Goal: Check status: Check status

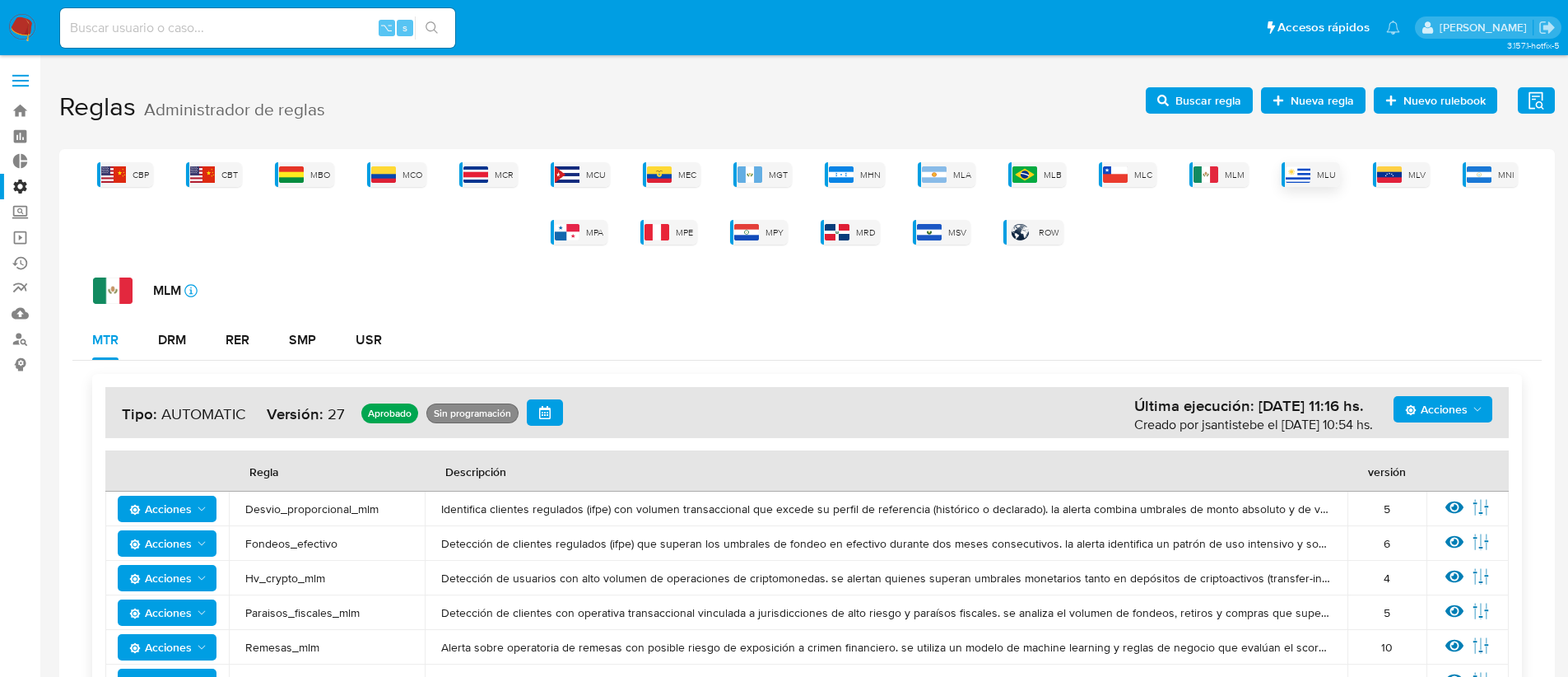
click at [1315, 174] on div "MLU" at bounding box center [1310, 174] width 58 height 25
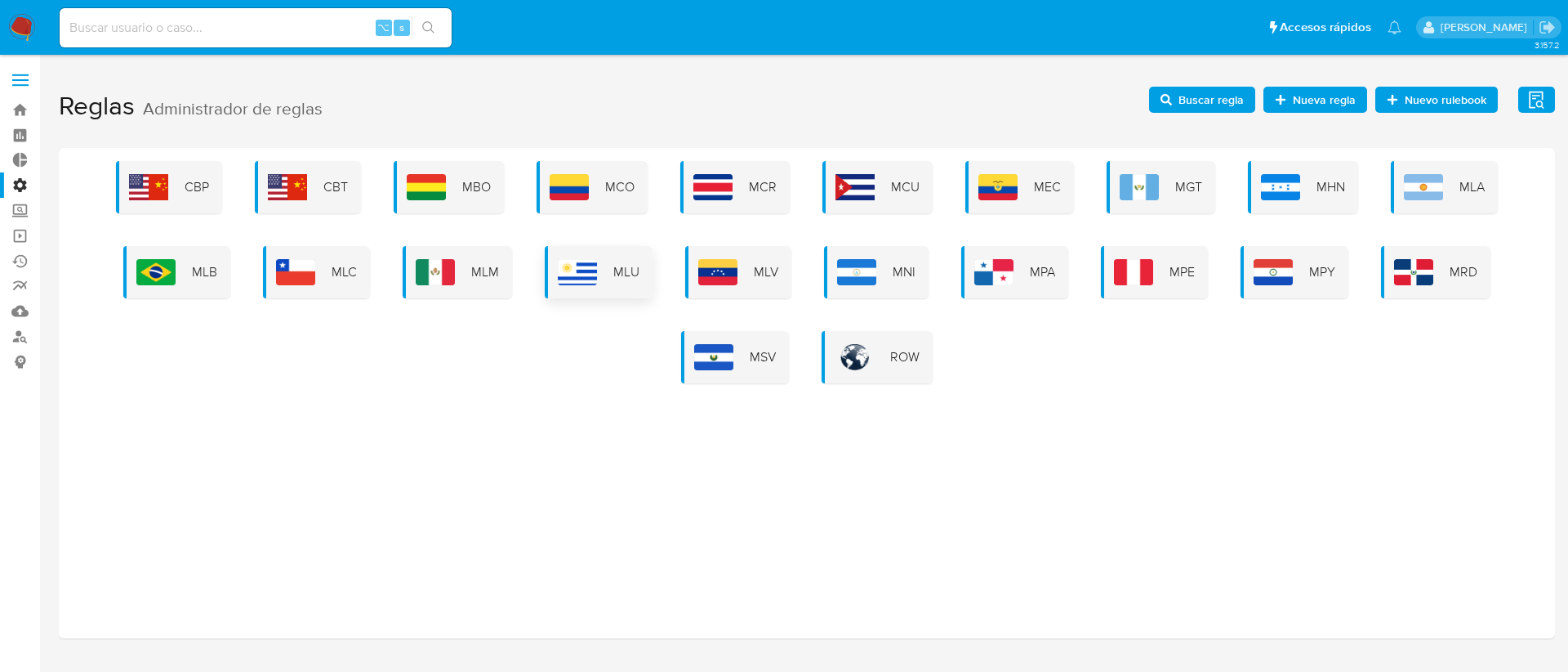
click at [558, 282] on img at bounding box center [578, 272] width 39 height 26
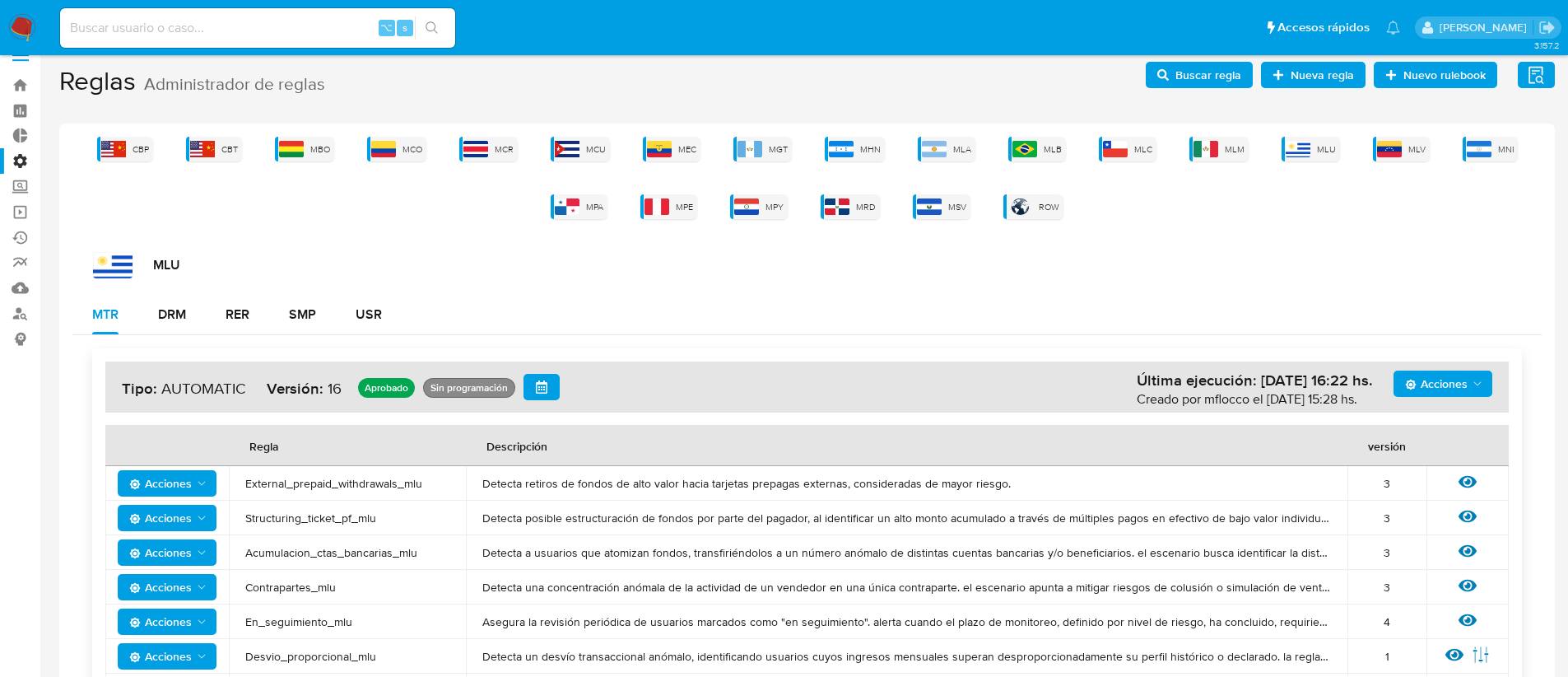
scroll to position [210, 0]
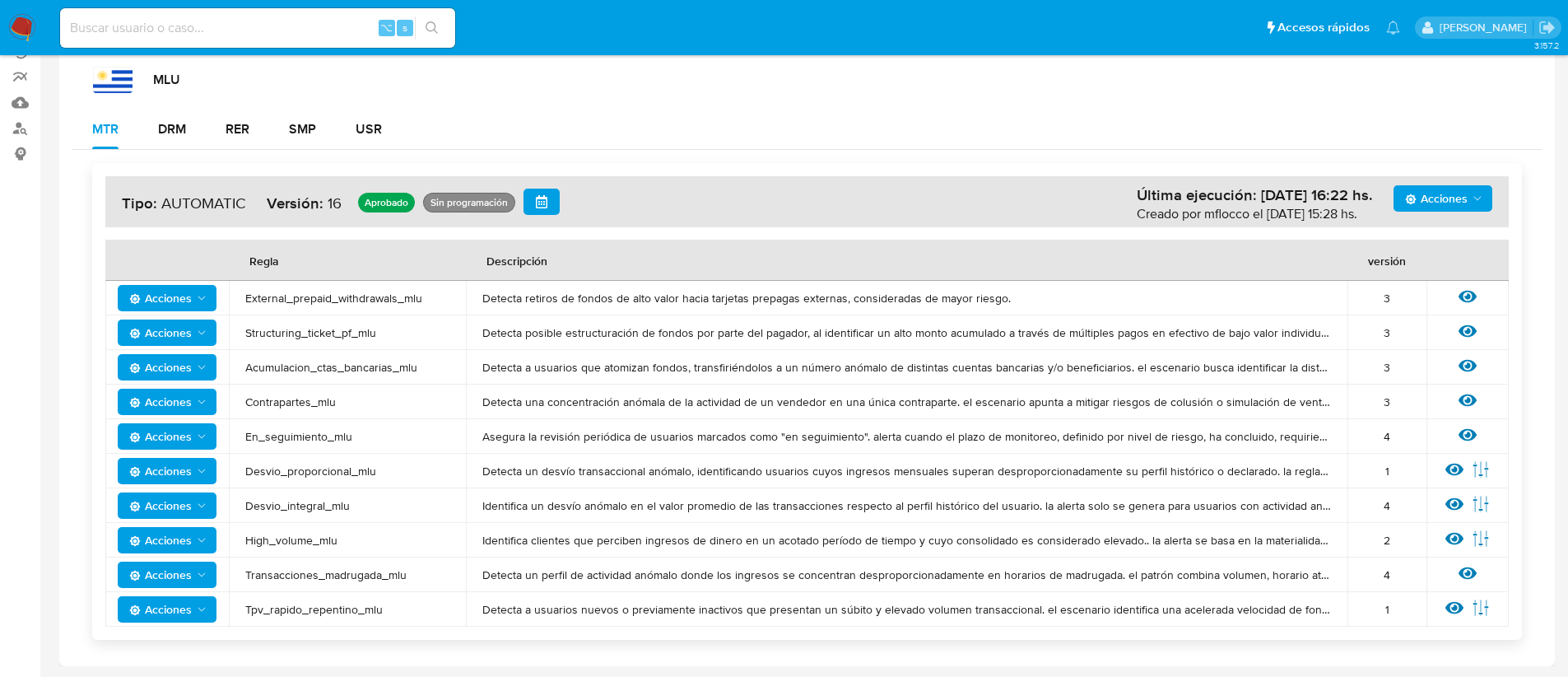
click at [357, 299] on span "External_prepaid_withdrawals_mlu" at bounding box center [348, 297] width 204 height 15
click at [357, 298] on span "External_prepaid_withdrawals_mlu" at bounding box center [348, 297] width 204 height 15
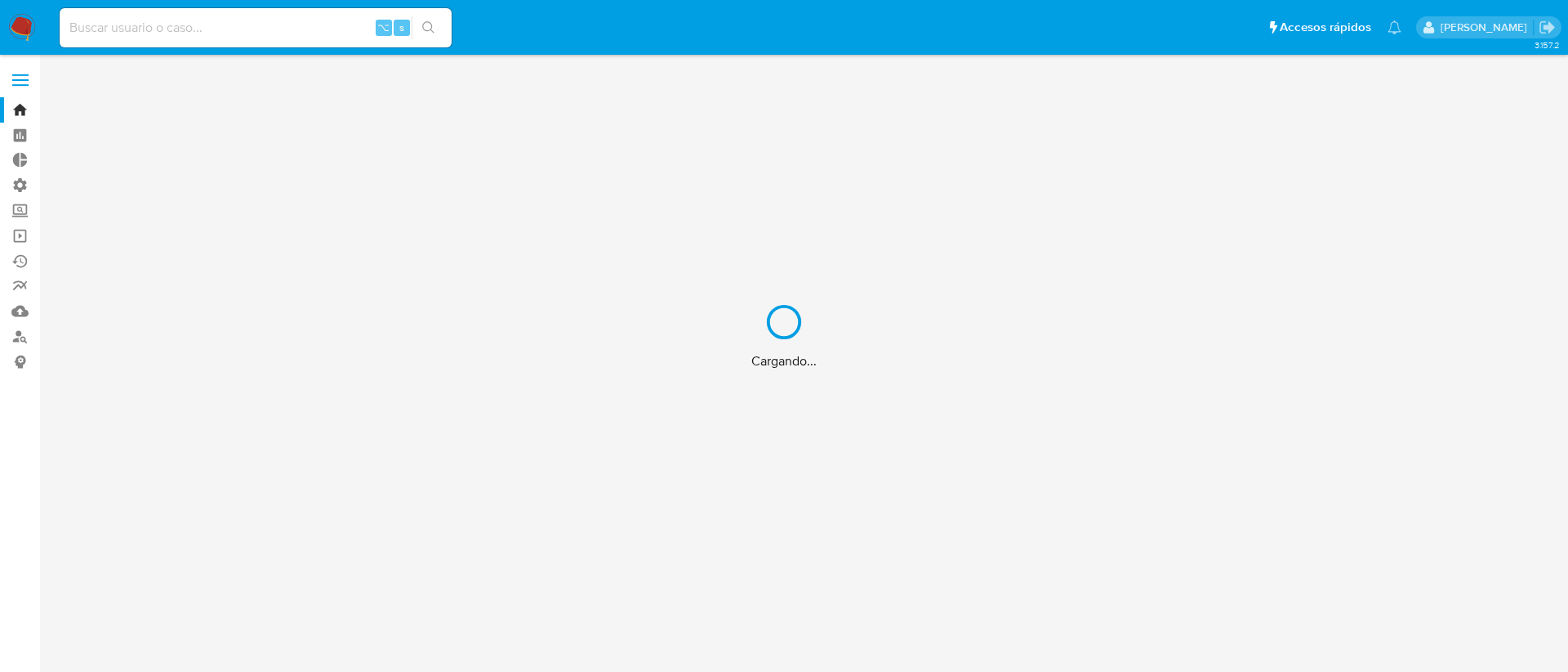
click at [205, 28] on div "Cargando..." at bounding box center [784, 336] width 1568 height 672
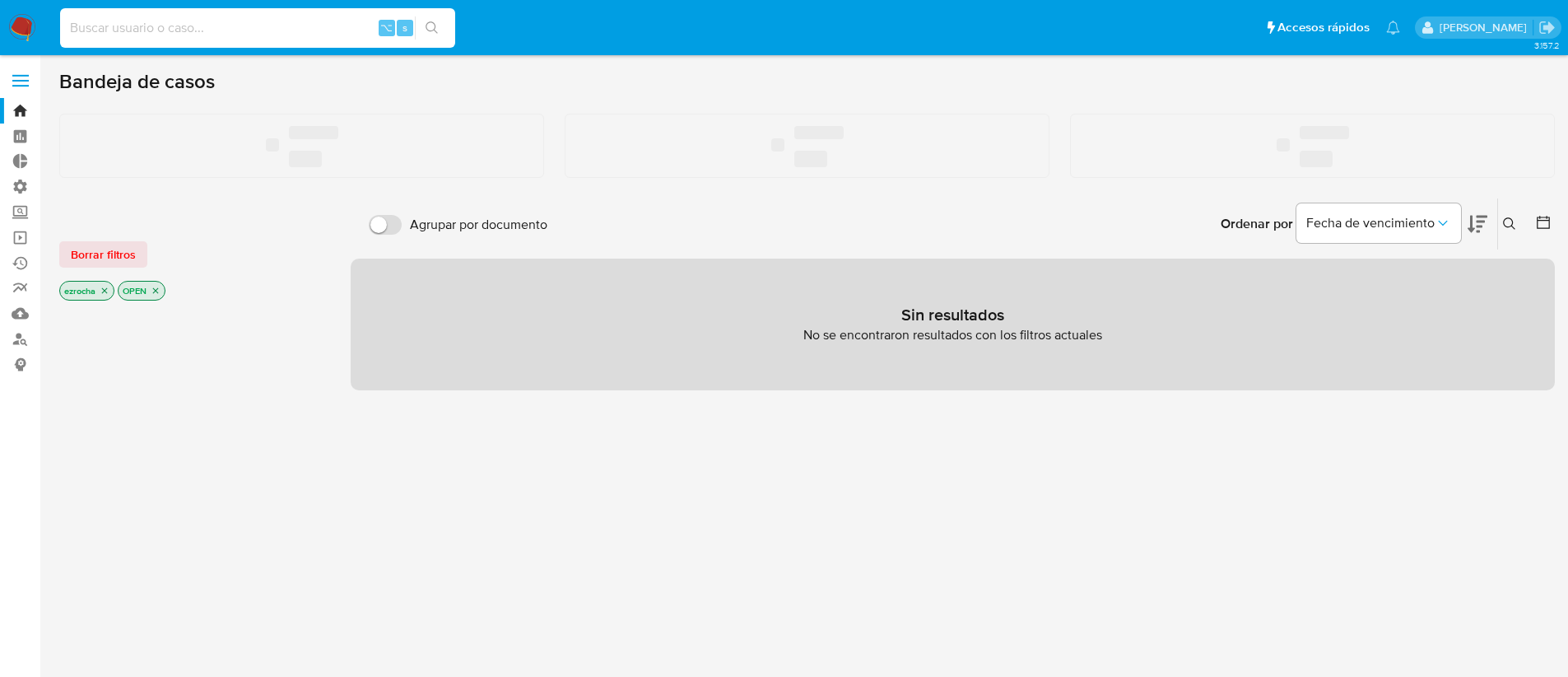
click at [201, 30] on input at bounding box center [258, 27] width 395 height 21
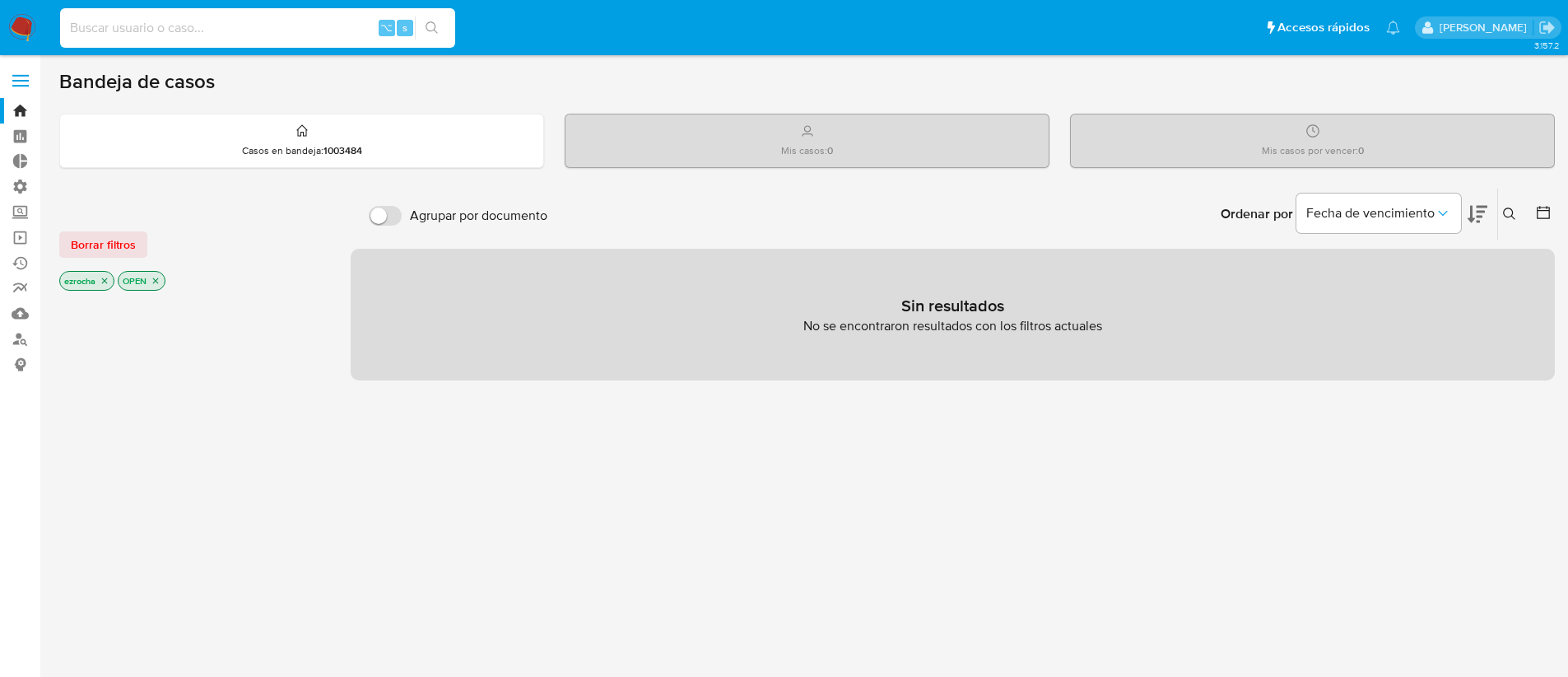
paste input "754126410"
type input "754126410"
click at [435, 26] on icon "search-icon" at bounding box center [432, 27] width 12 height 12
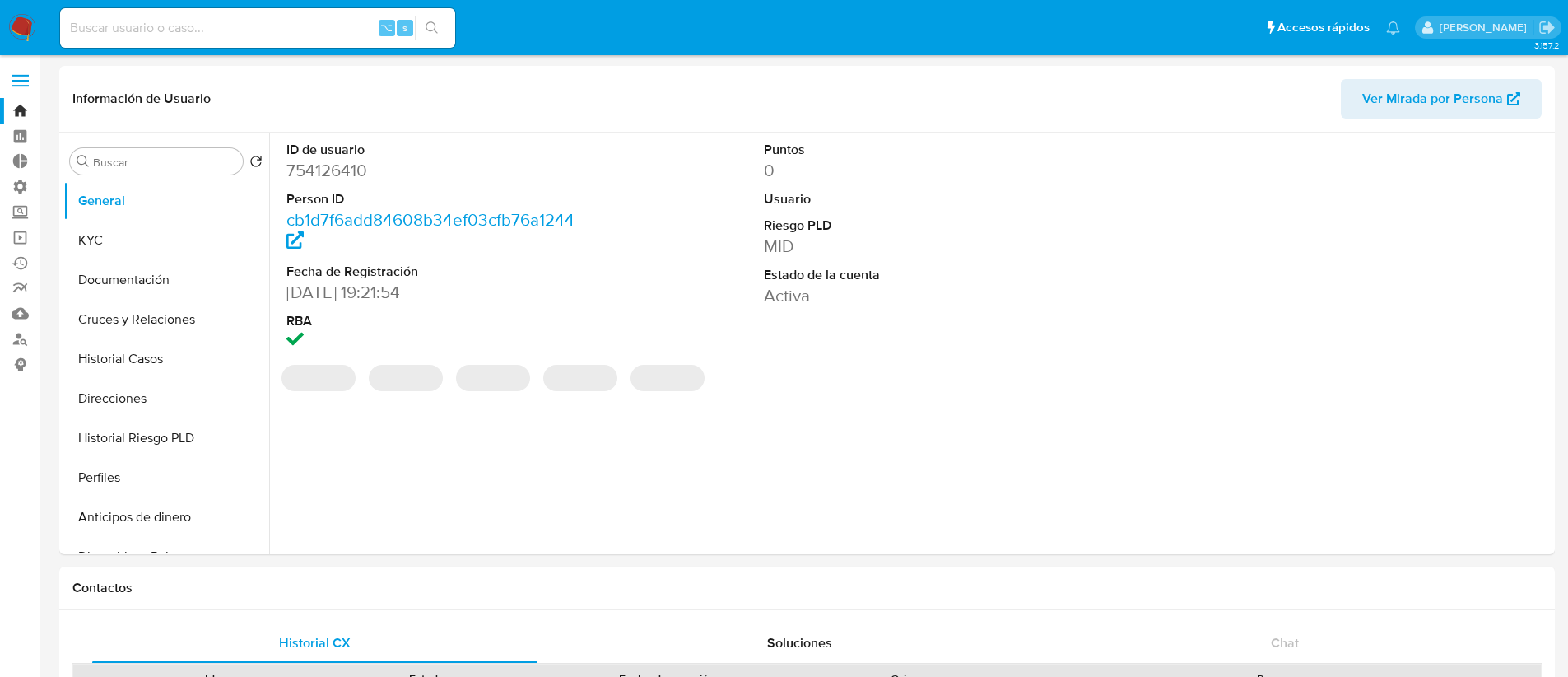
select select "10"
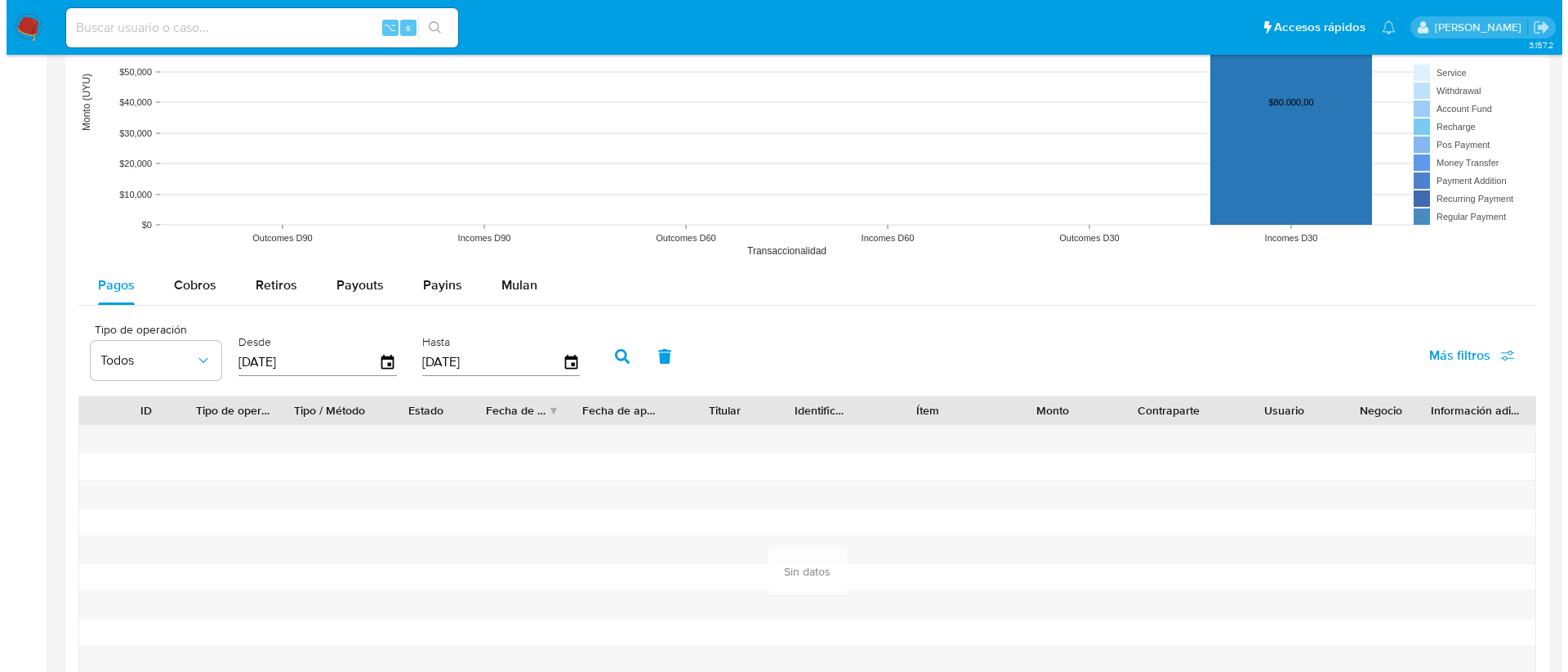
scroll to position [1283, 0]
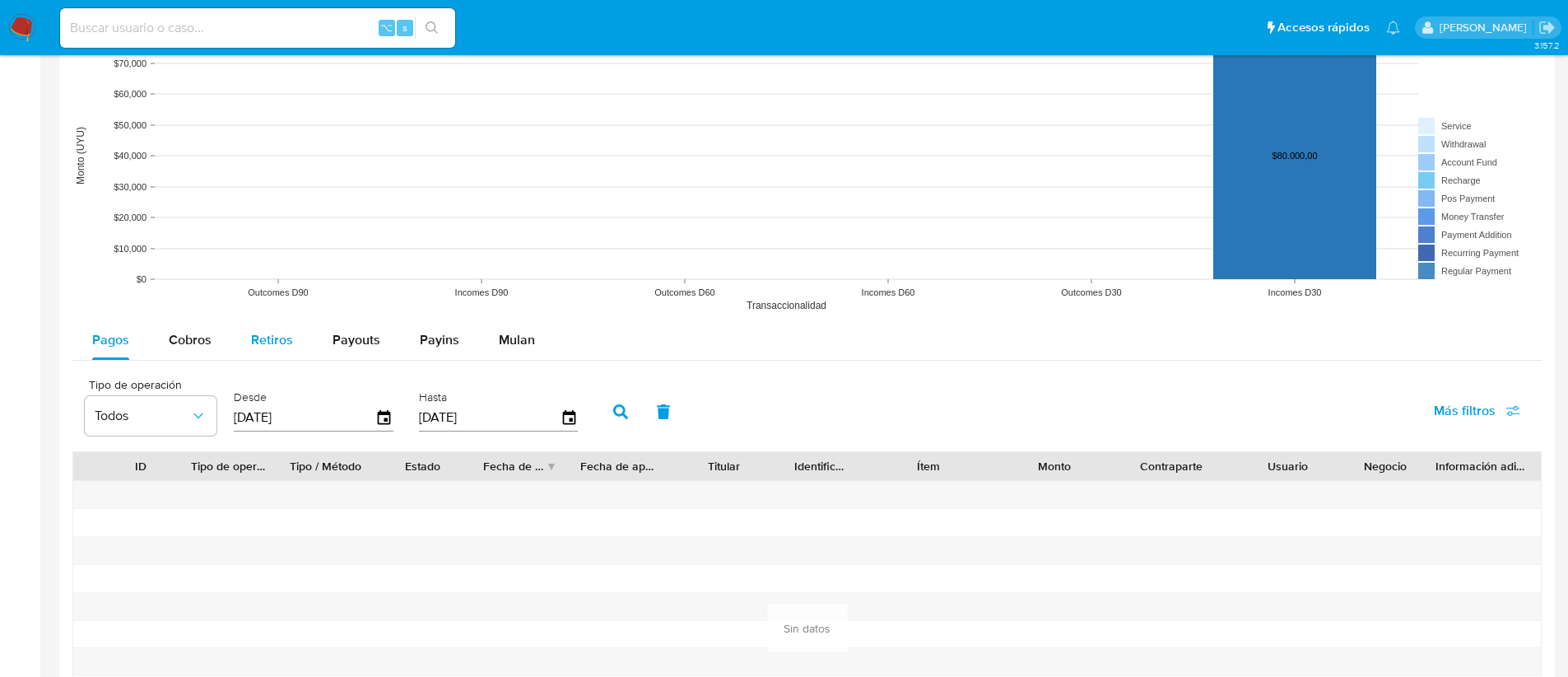
click at [260, 344] on span "Retiros" at bounding box center [271, 339] width 42 height 19
select select "10"
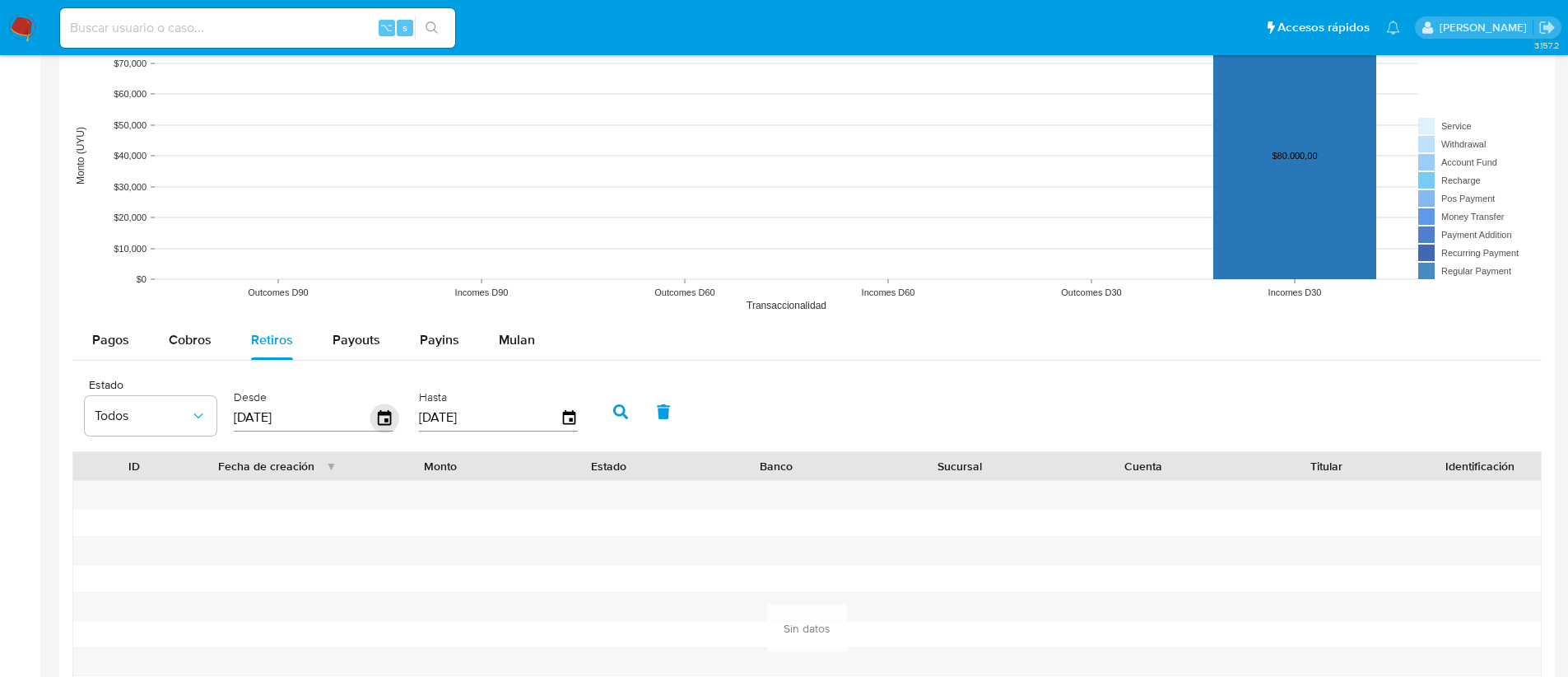
click at [378, 418] on icon "button" at bounding box center [385, 418] width 29 height 29
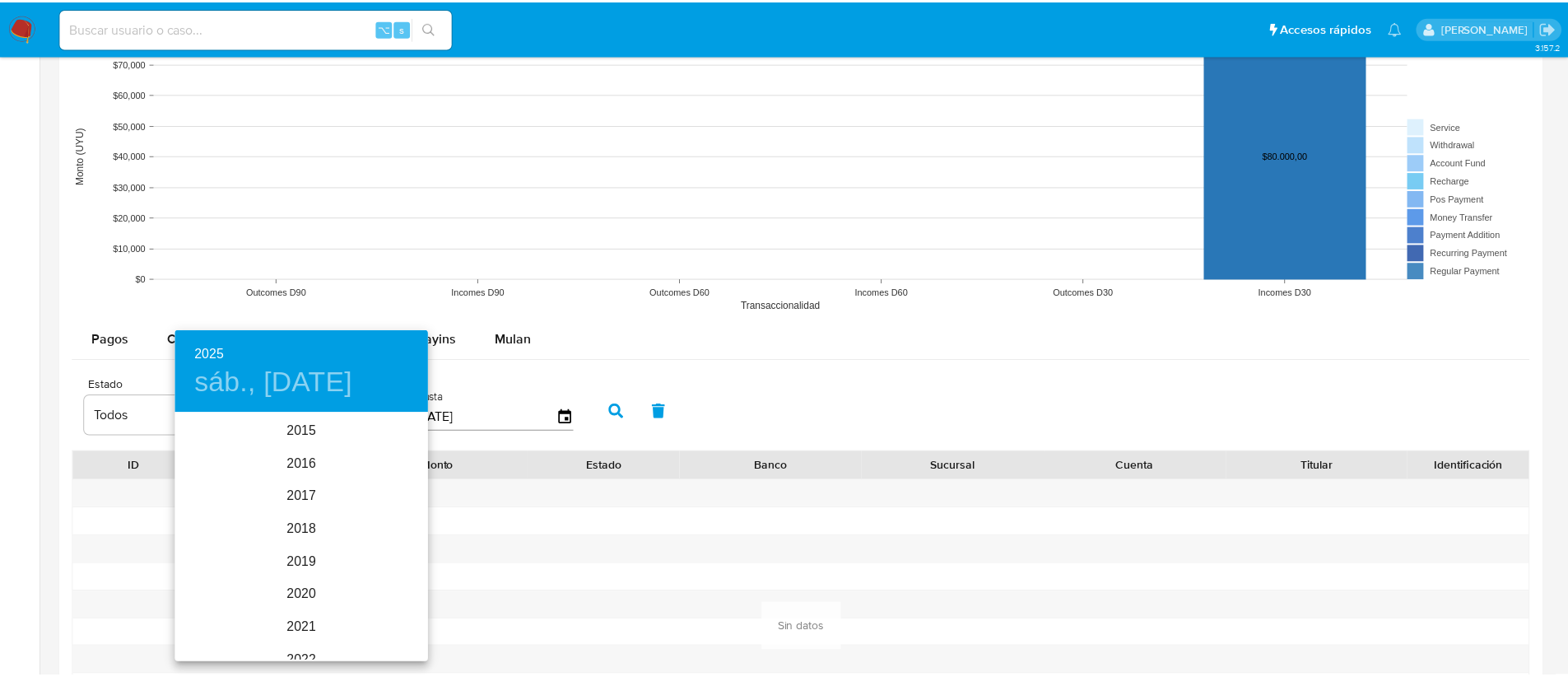
scroll to position [230, 0]
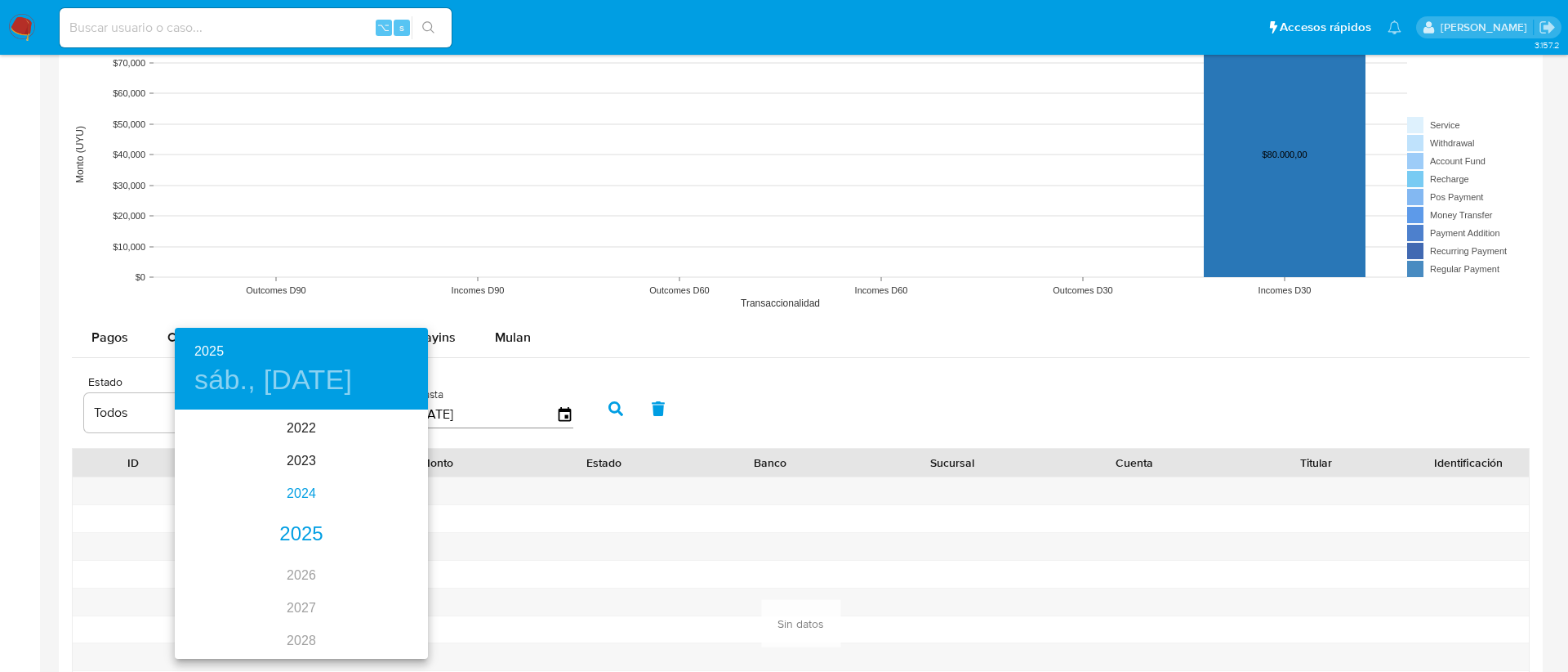
click at [287, 495] on div "2024" at bounding box center [301, 494] width 253 height 32
click at [374, 565] on div "sep." at bounding box center [385, 565] width 84 height 61
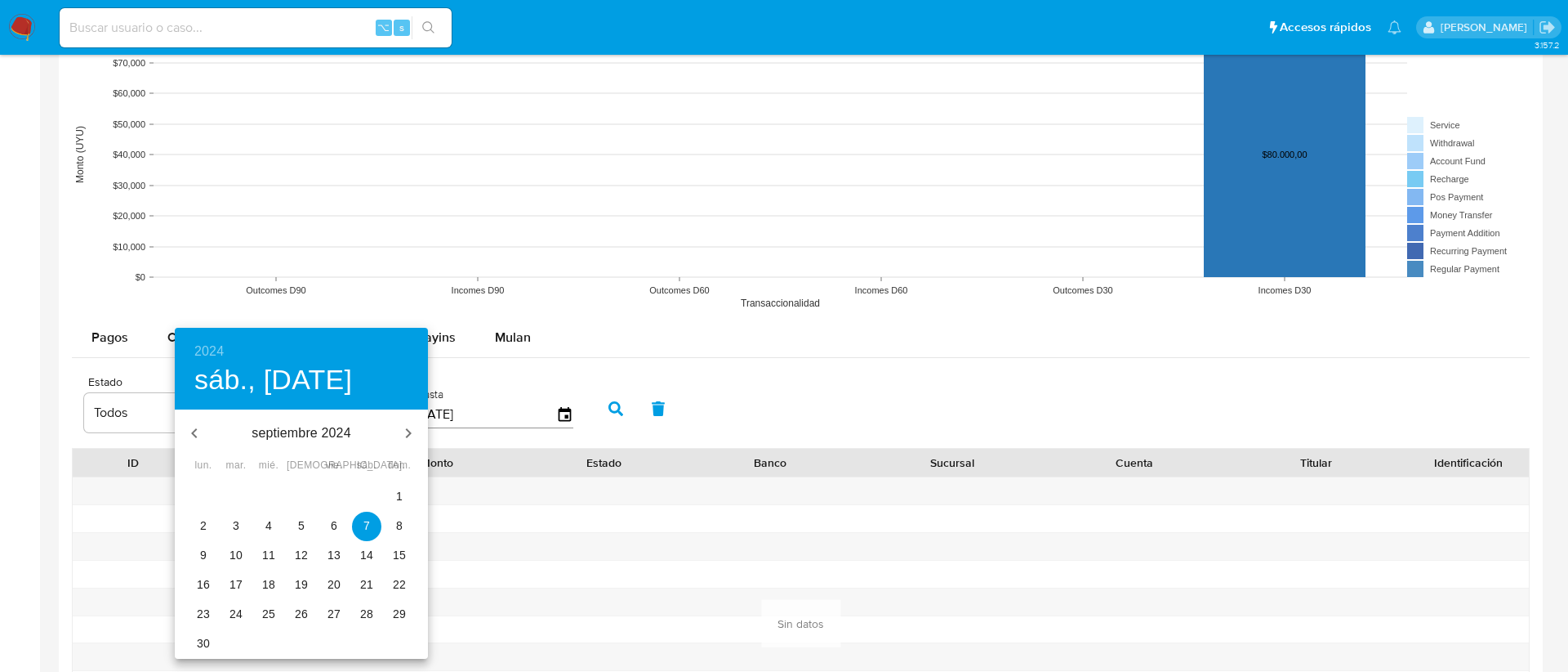
click at [391, 498] on span "1" at bounding box center [399, 495] width 30 height 16
type input "01/09/2024"
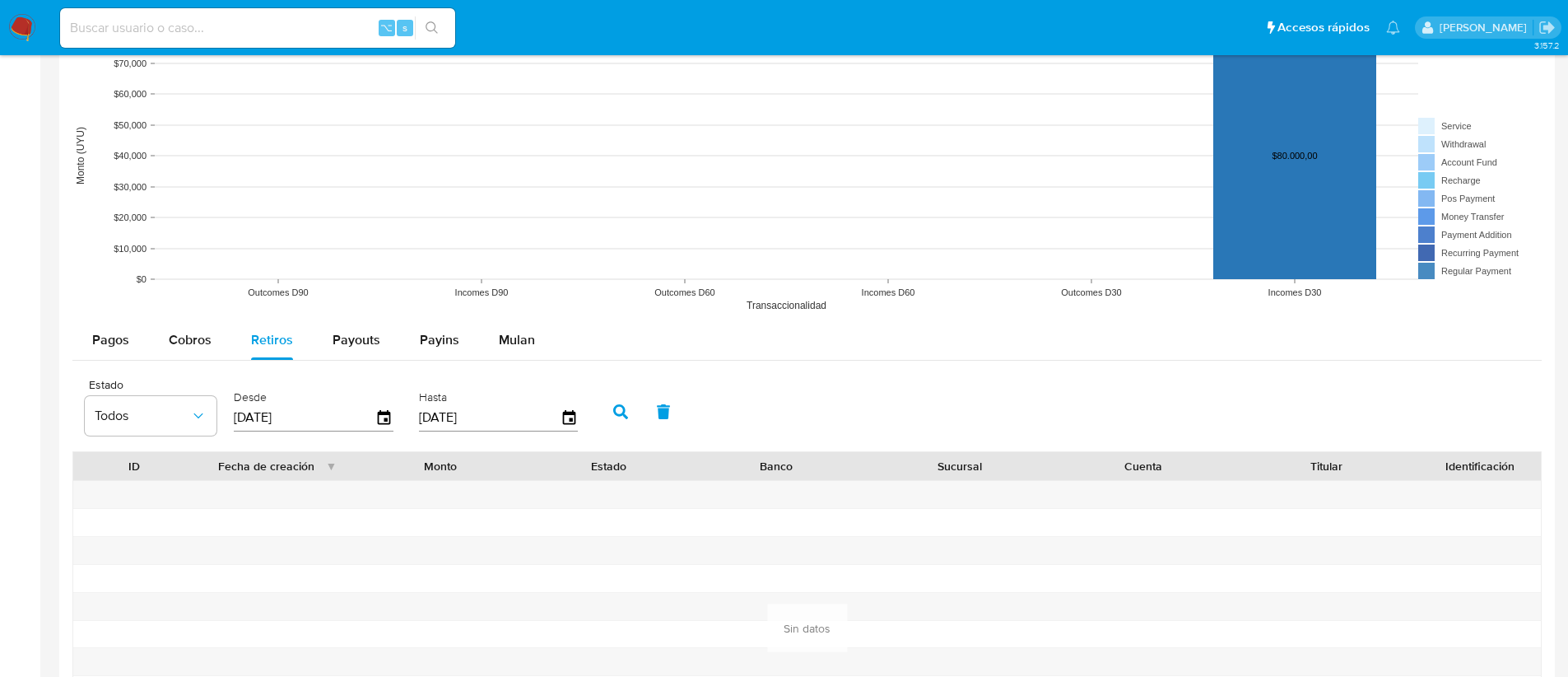
click at [615, 410] on icon "button" at bounding box center [620, 412] width 15 height 15
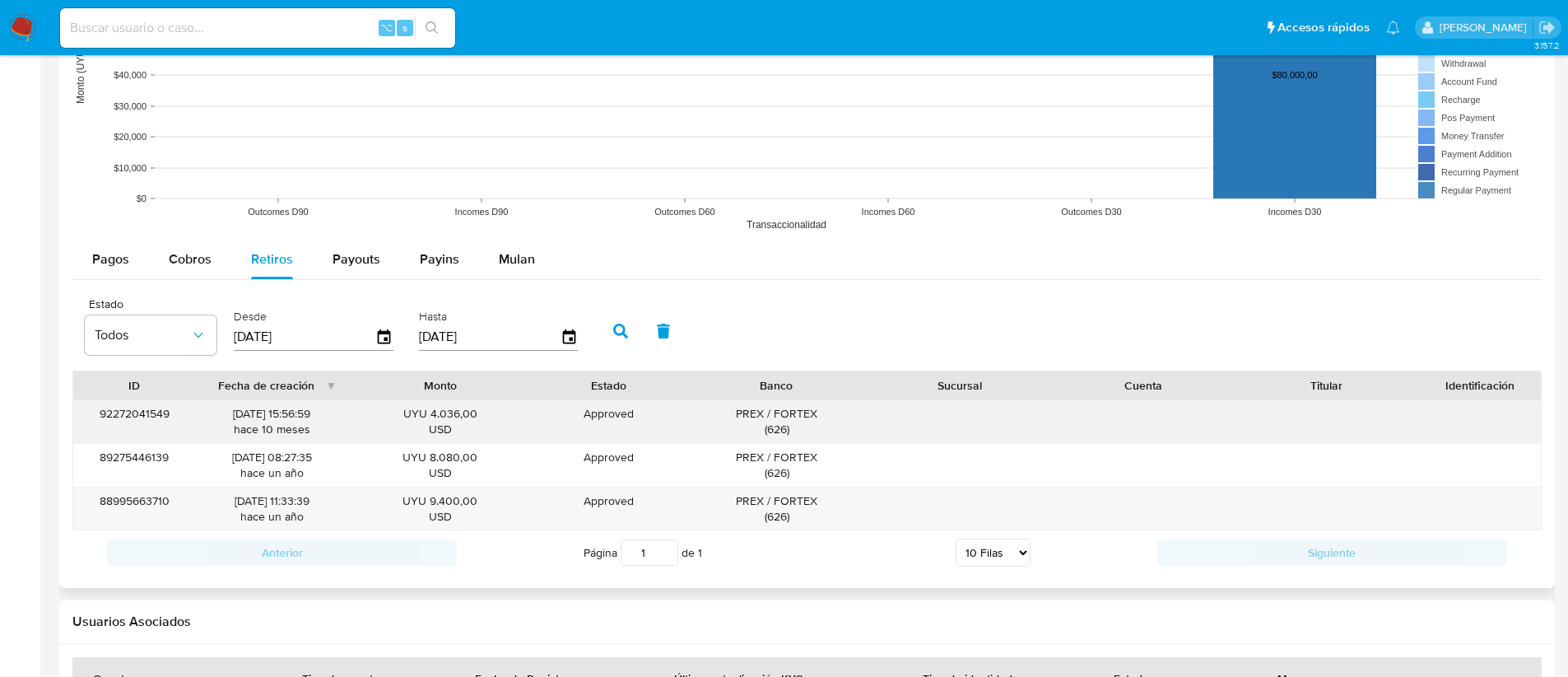
scroll to position [1380, 0]
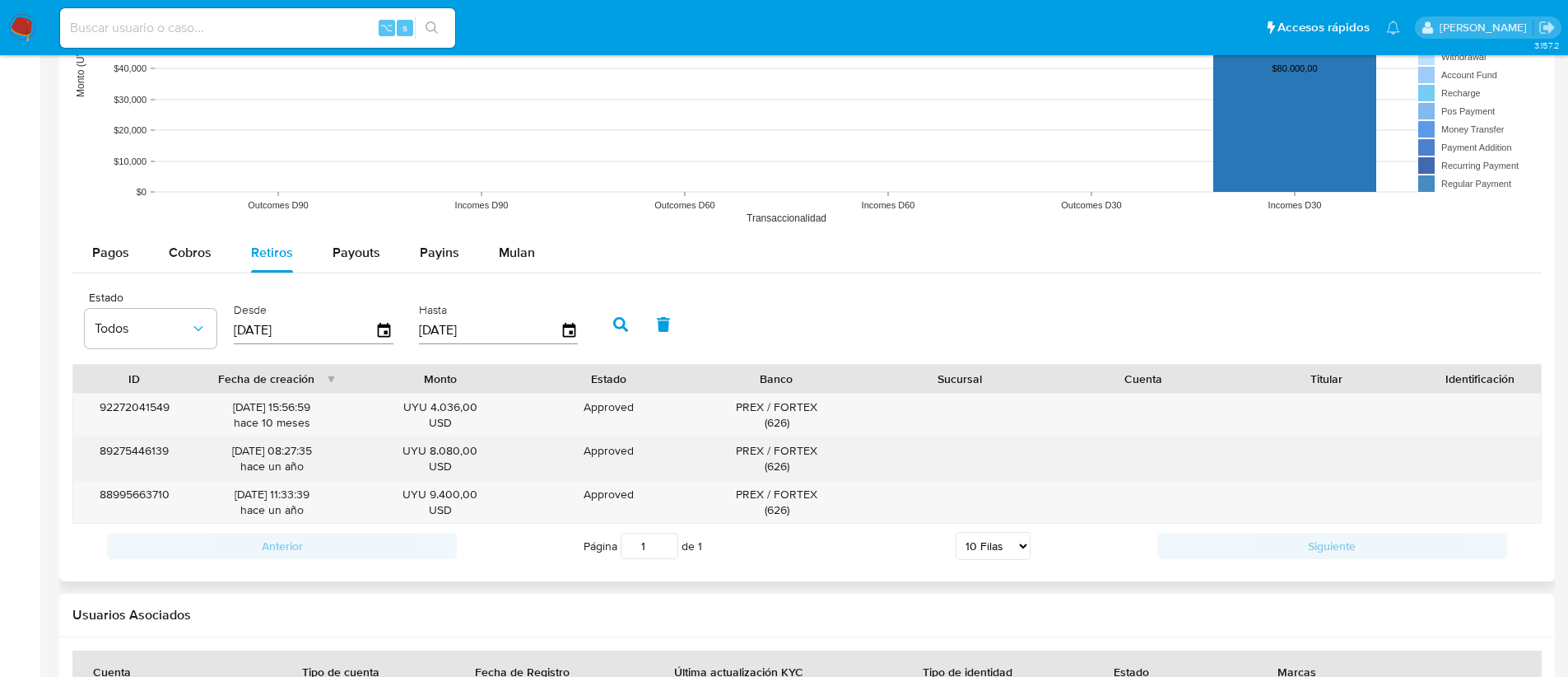
click at [714, 454] on div "PREX / FORTEX ( 626 )" at bounding box center [776, 459] width 161 height 31
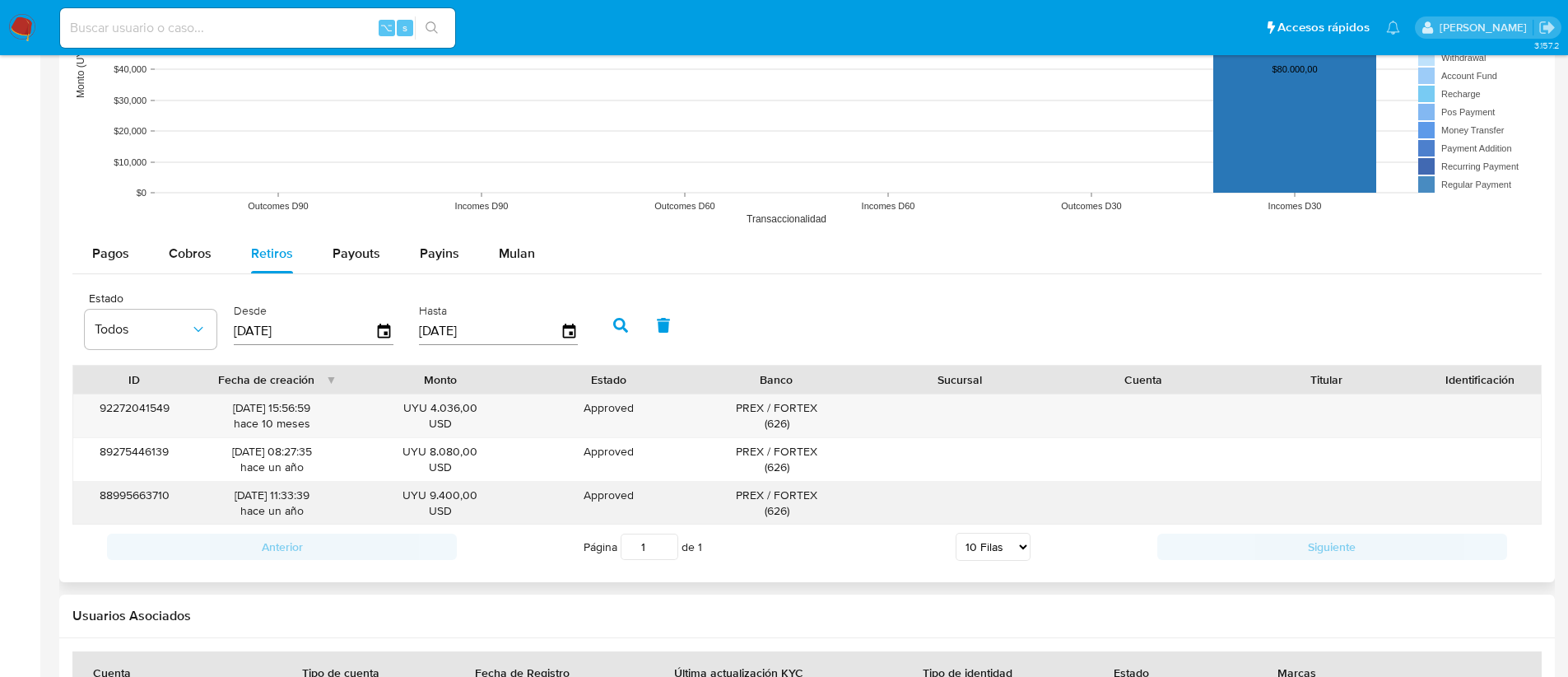
scroll to position [1362, 0]
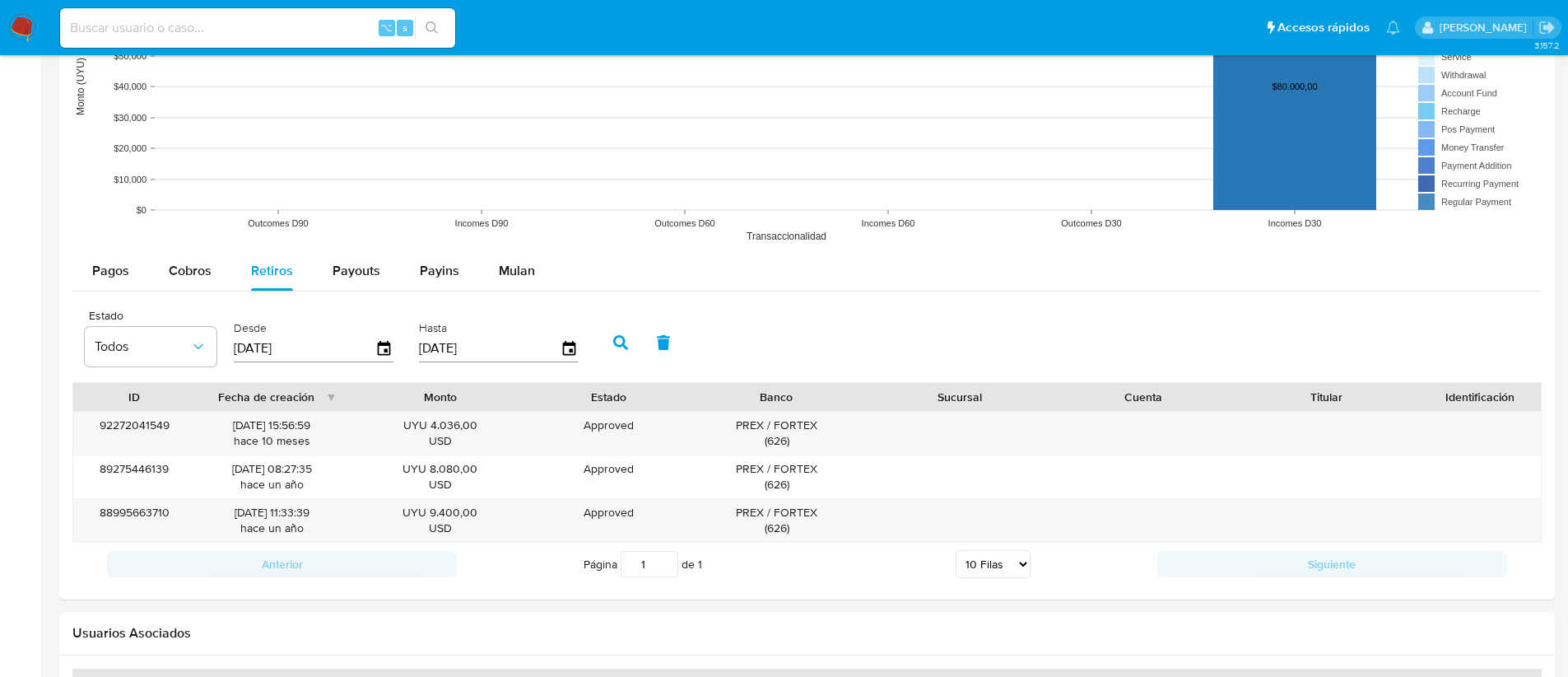
click at [216, 29] on input at bounding box center [258, 27] width 395 height 21
paste input "182149610"
type input "182149610"
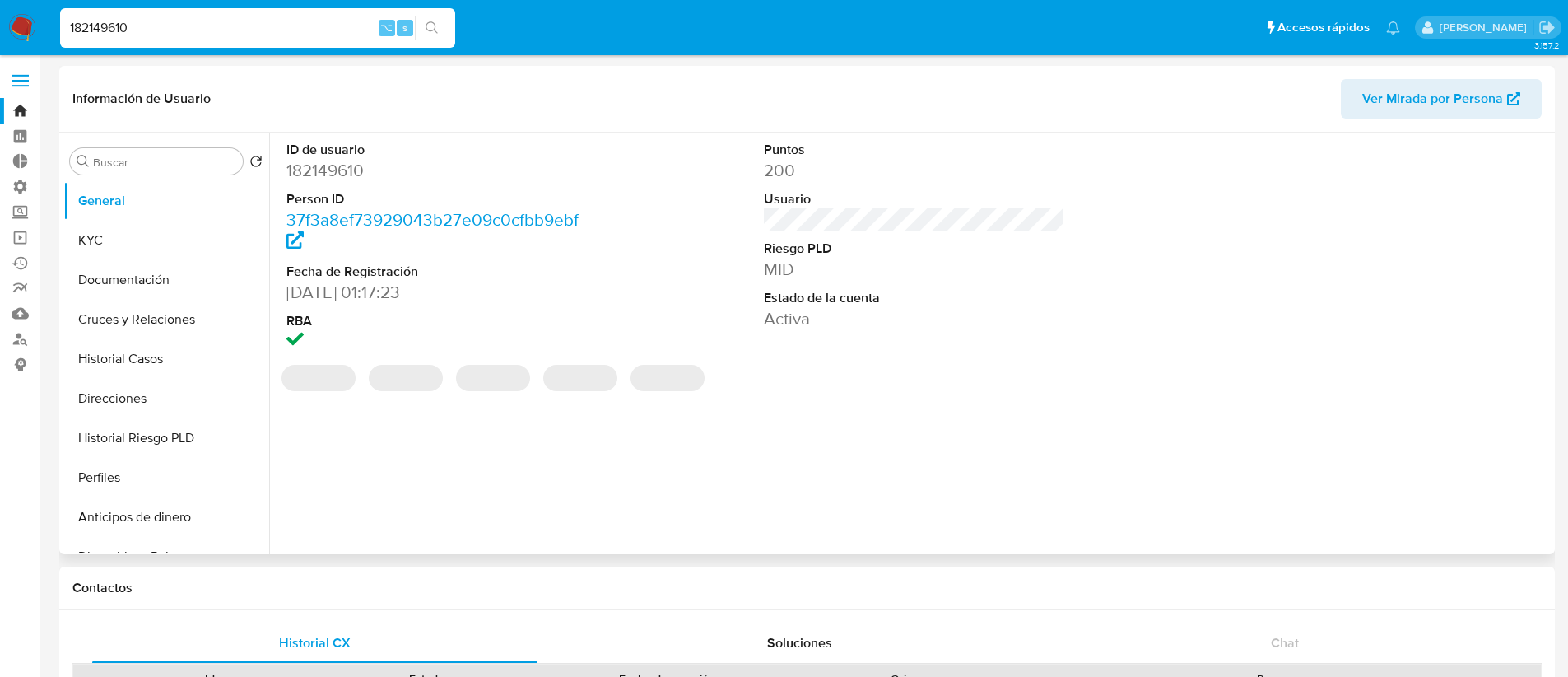
select select "10"
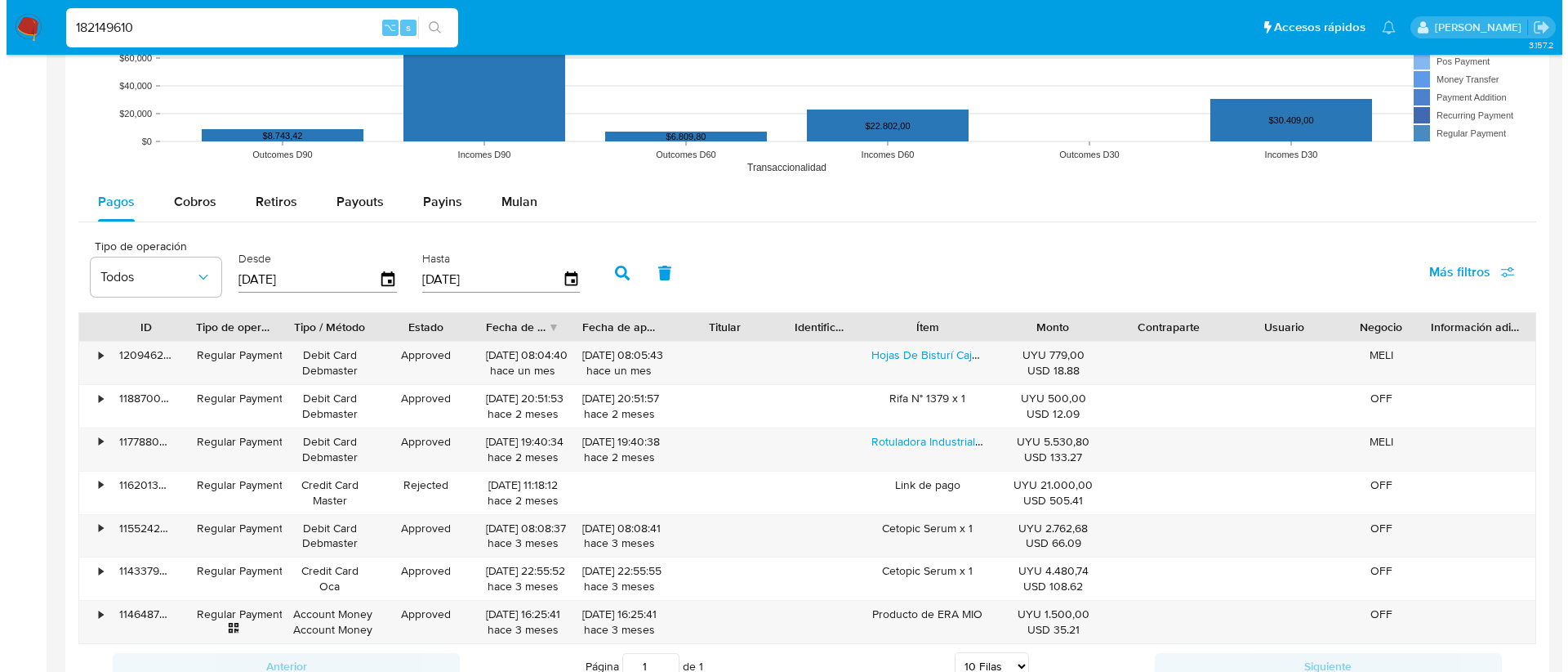
scroll to position [1328, 0]
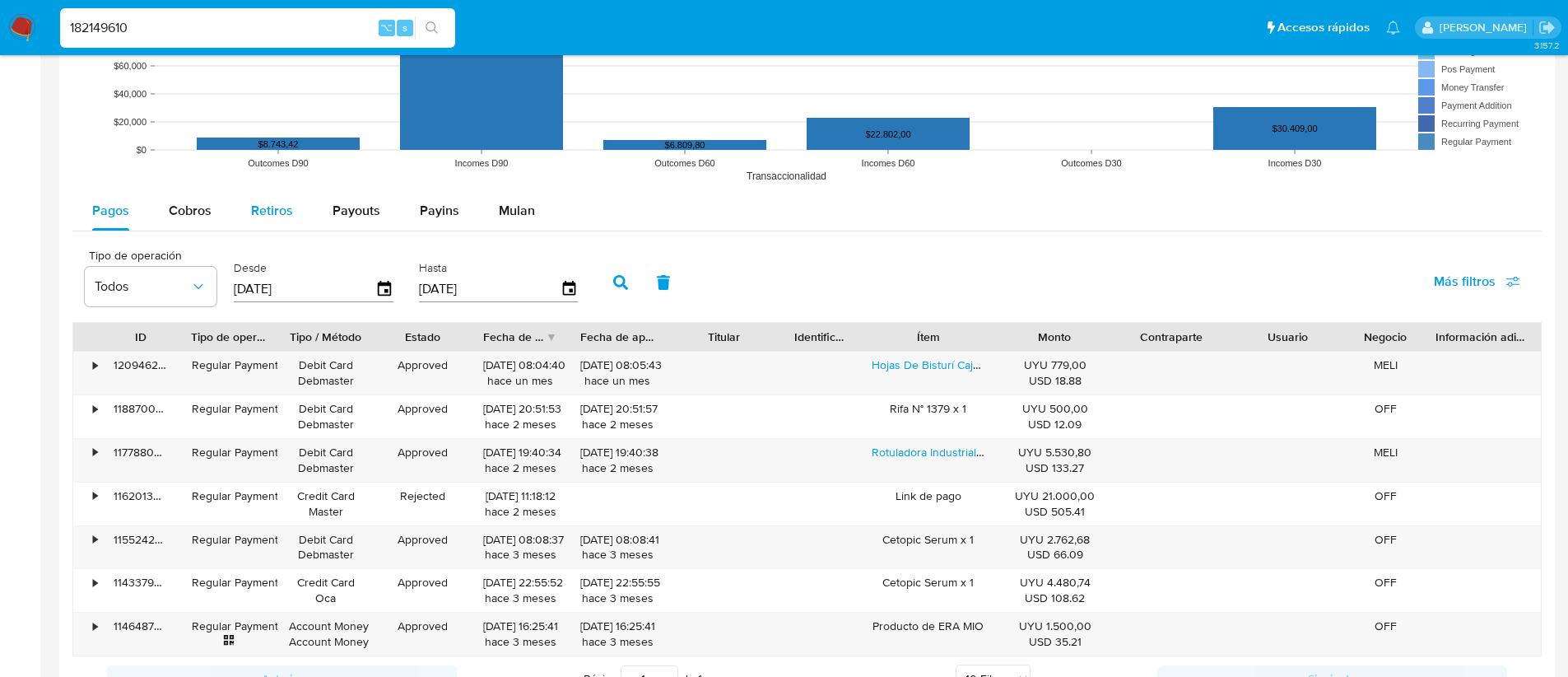
click at [283, 205] on span "Retiros" at bounding box center [271, 210] width 42 height 19
select select "10"
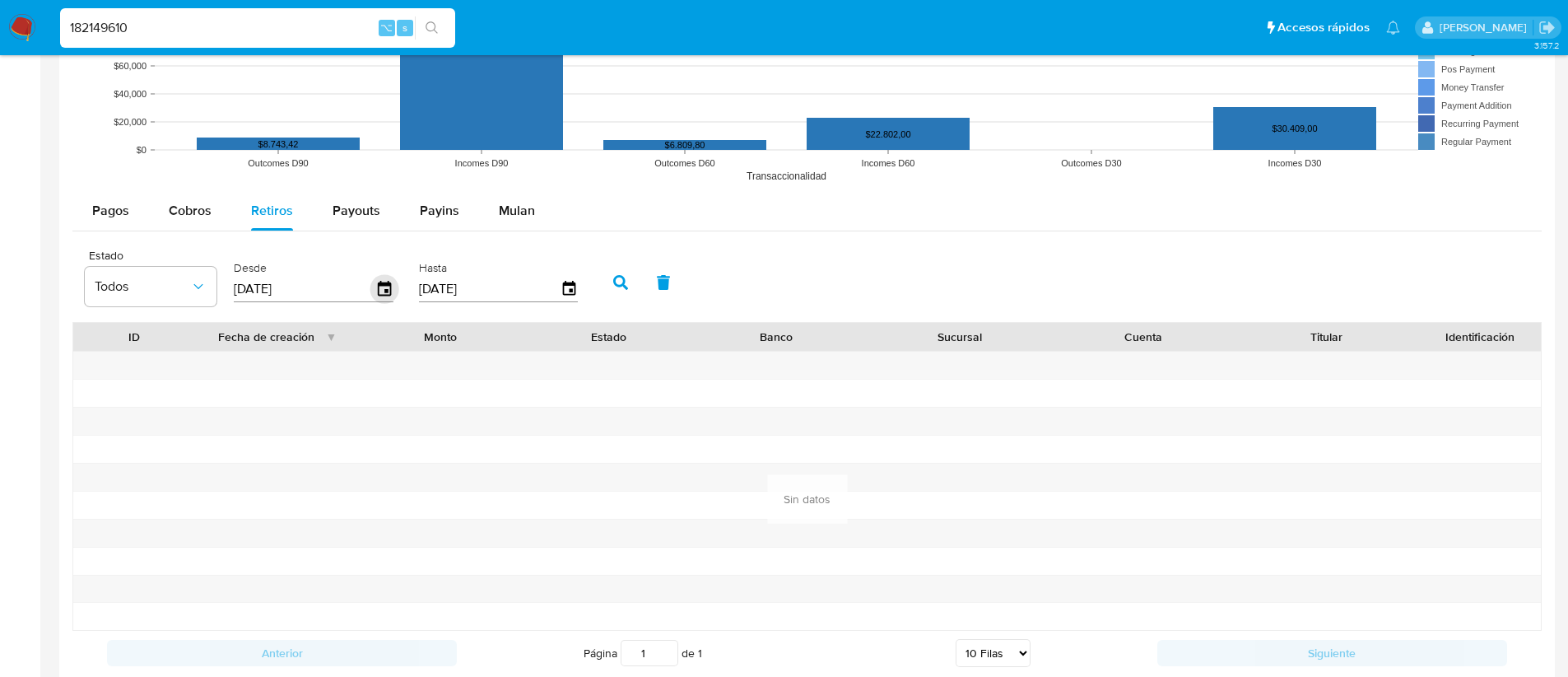
click at [373, 290] on icon "button" at bounding box center [385, 290] width 29 height 29
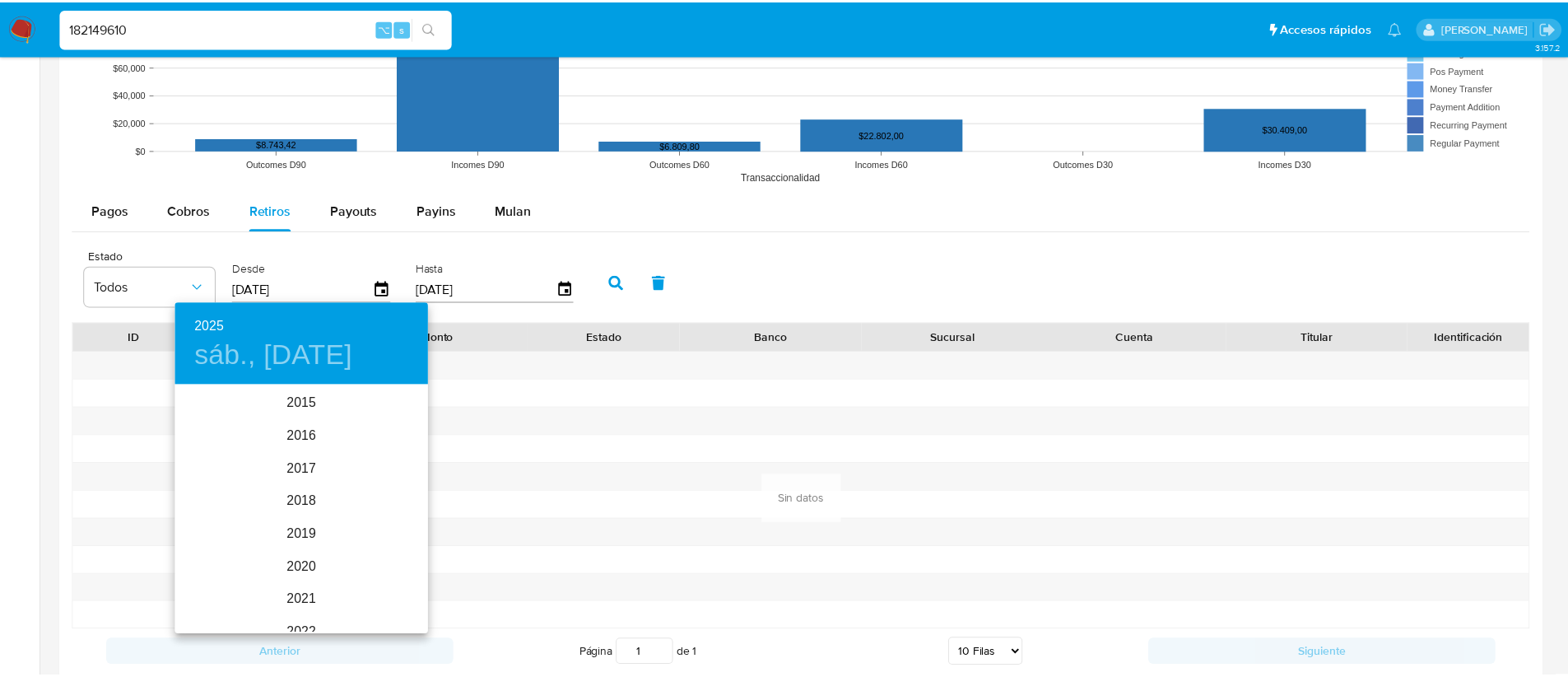
scroll to position [230, 0]
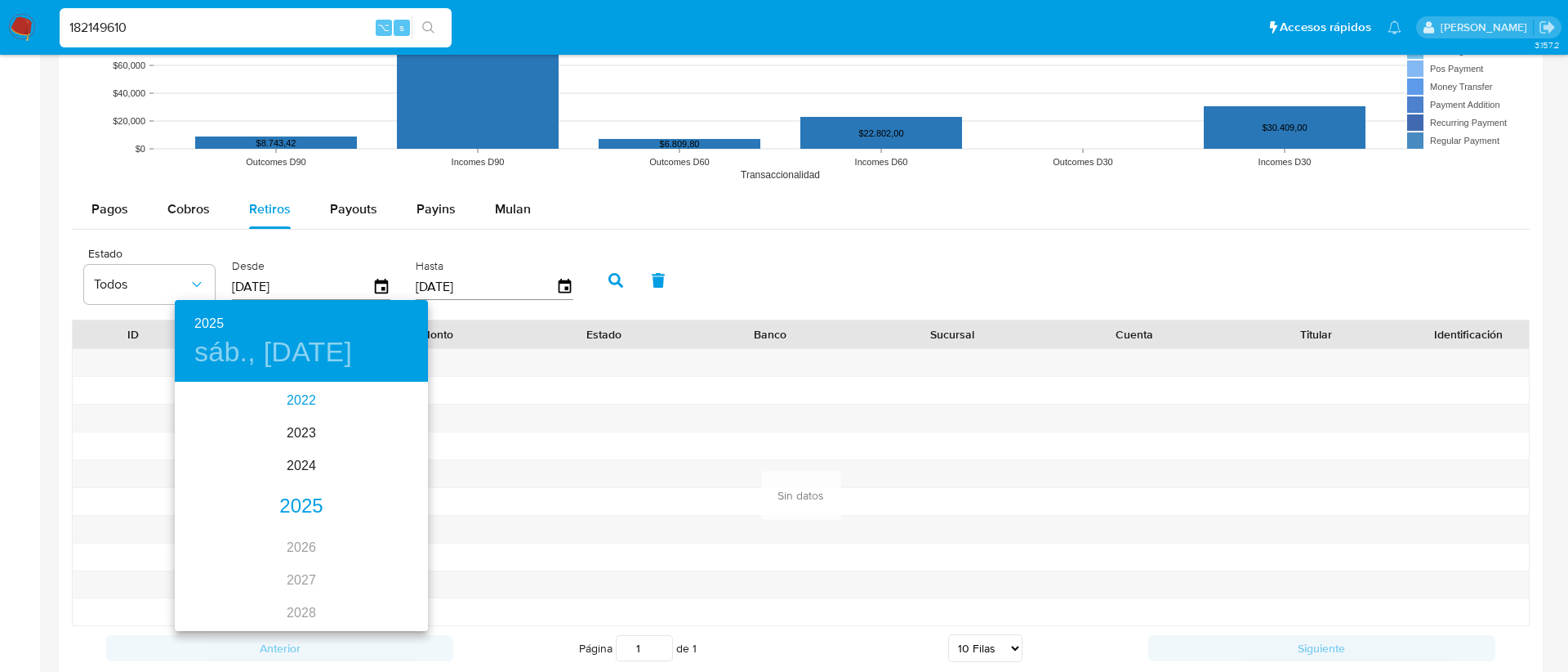
click at [297, 399] on div "2022" at bounding box center [301, 400] width 253 height 32
click at [199, 537] on div "jul." at bounding box center [216, 537] width 84 height 61
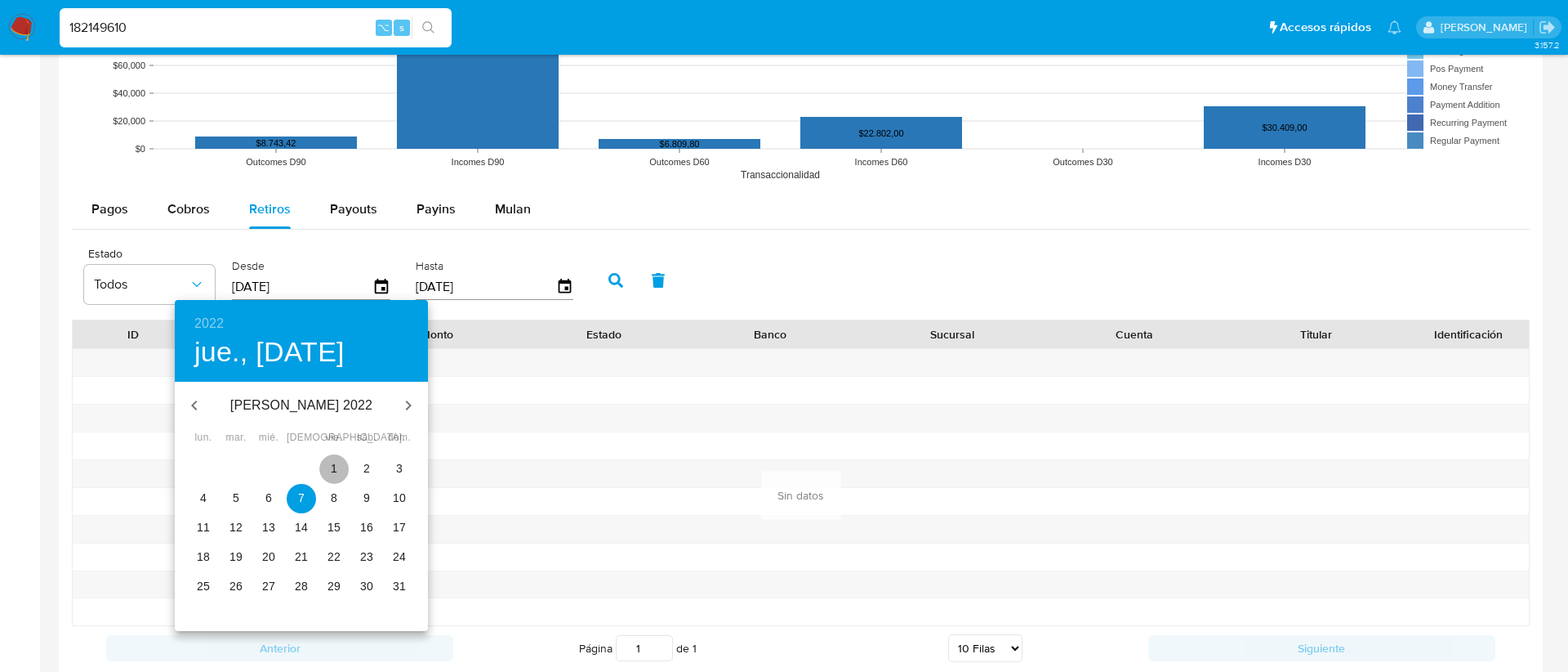
click at [325, 477] on button "1" at bounding box center [334, 469] width 30 height 30
type input "01/07/2022"
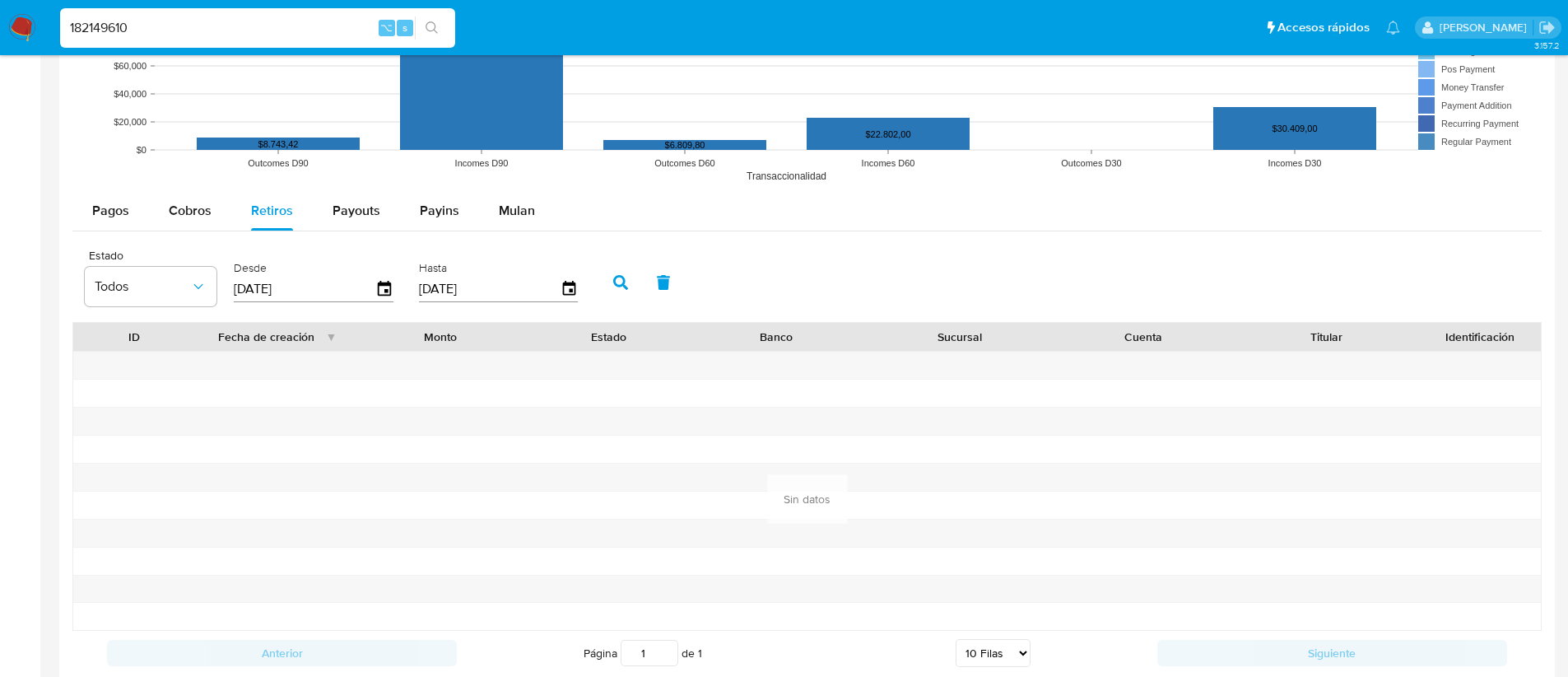
click at [616, 287] on icon "button" at bounding box center [620, 282] width 15 height 15
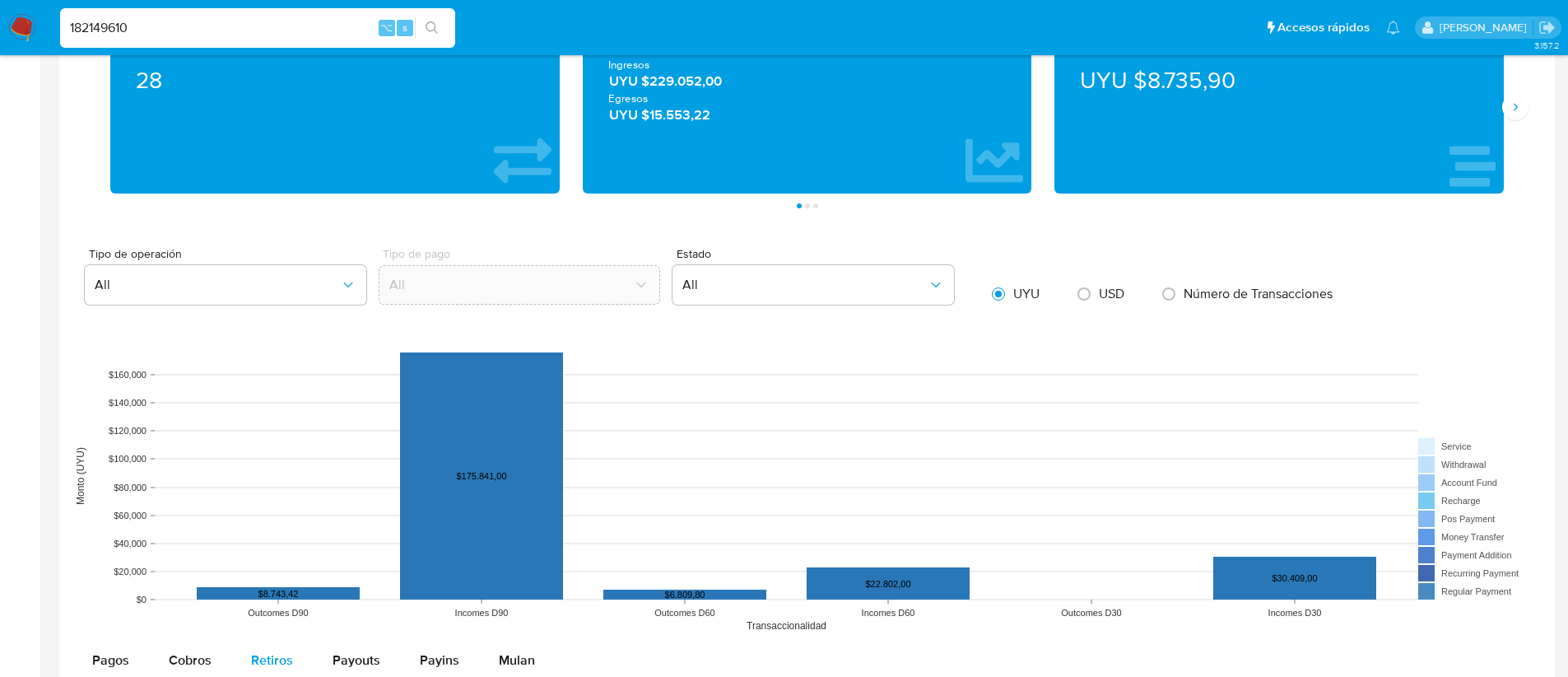
scroll to position [0, 0]
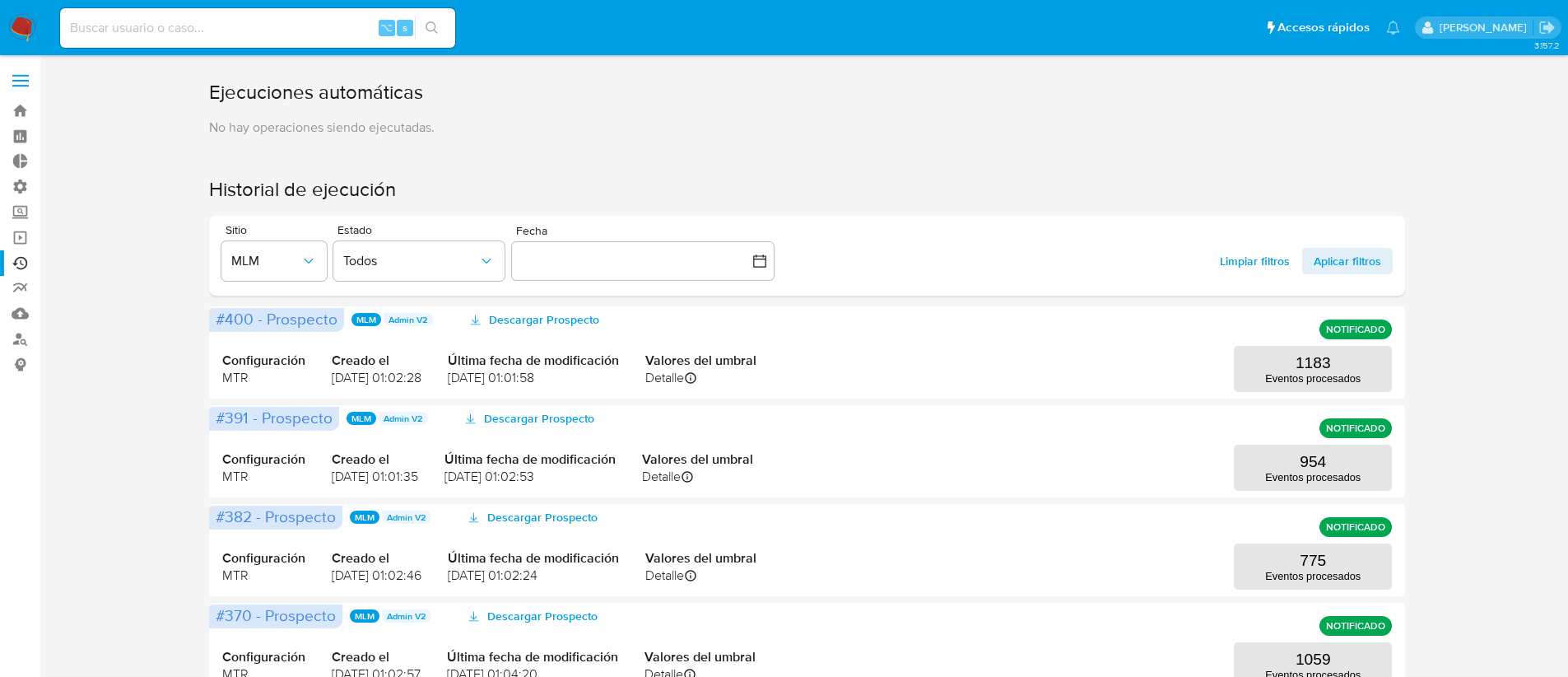
click at [263, 255] on span "MLM" at bounding box center [265, 260] width 70 height 16
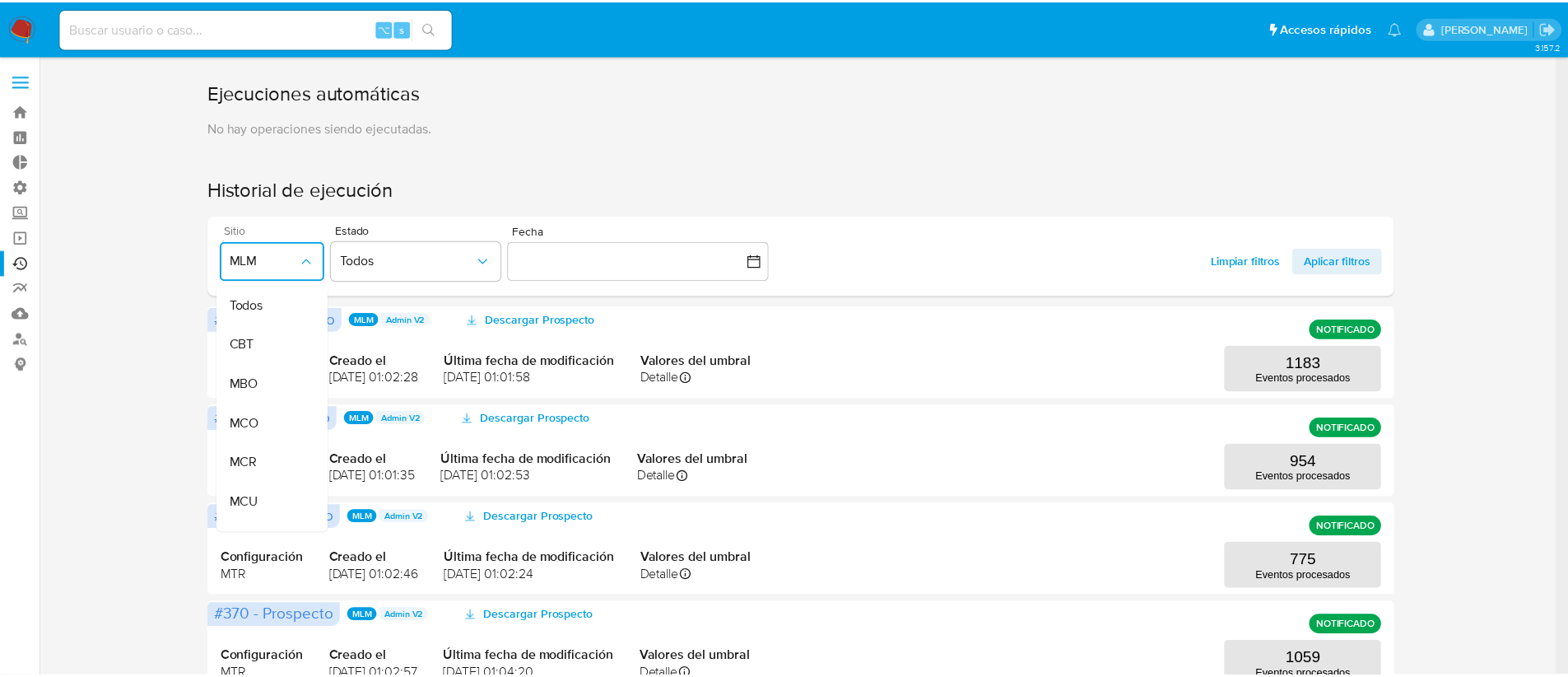
scroll to position [377, 0]
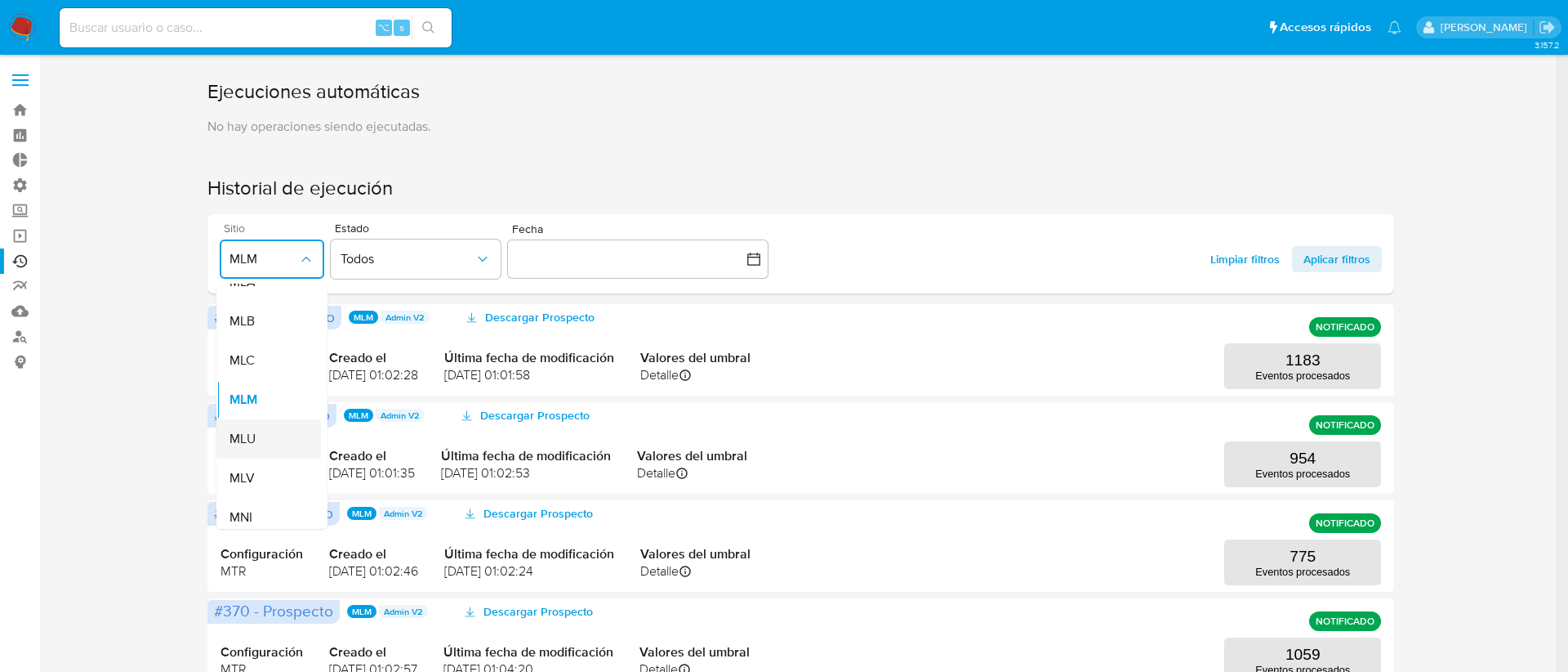
click at [277, 451] on div "MLU" at bounding box center [263, 439] width 69 height 39
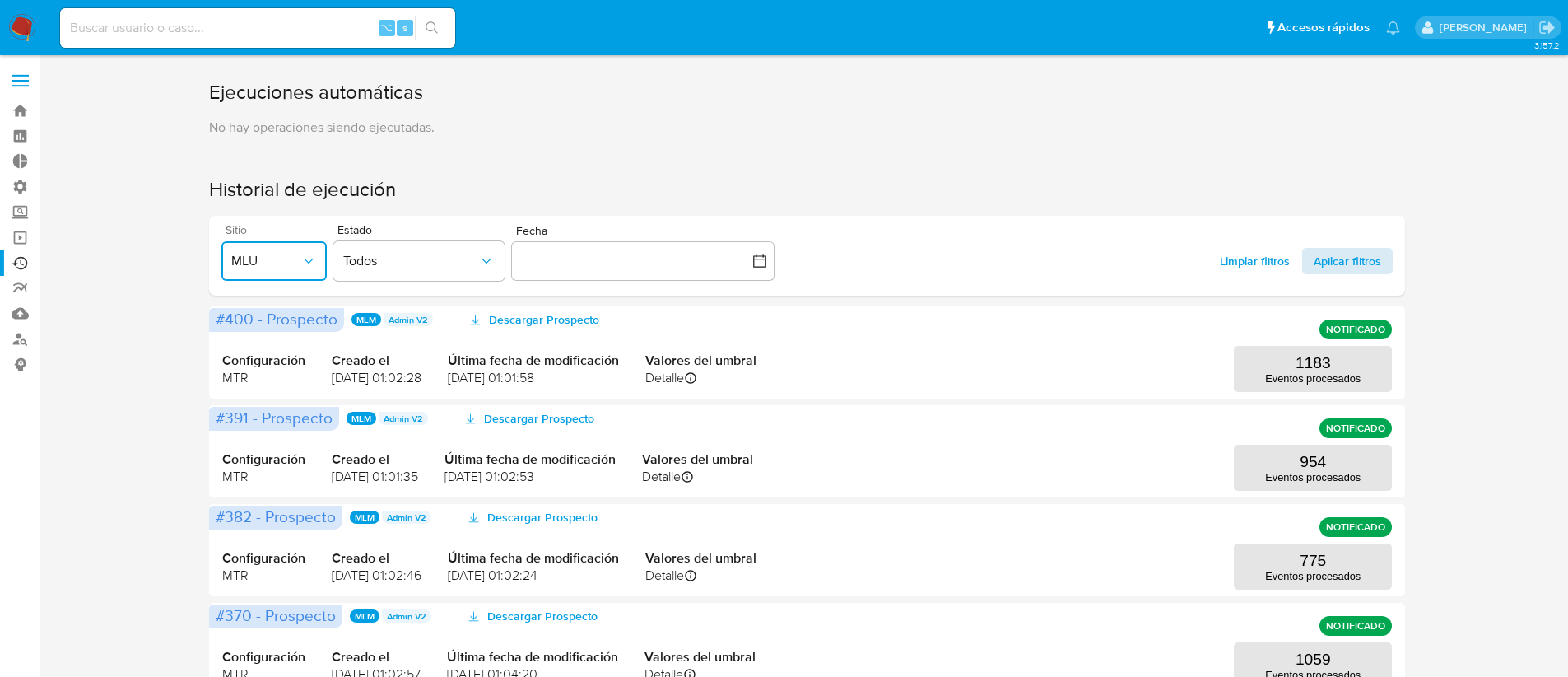
click at [1340, 269] on span "Aplicar filtros" at bounding box center [1347, 260] width 68 height 27
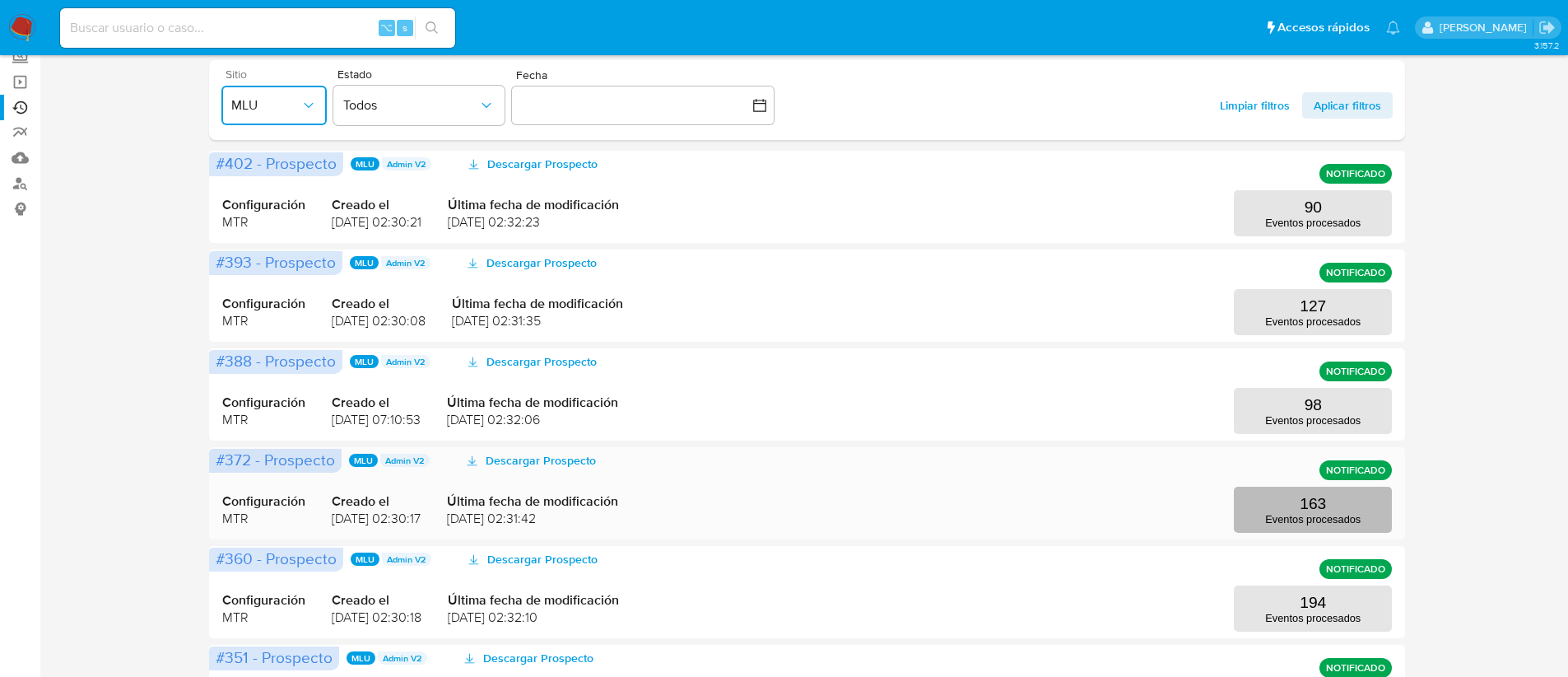
scroll to position [158, 0]
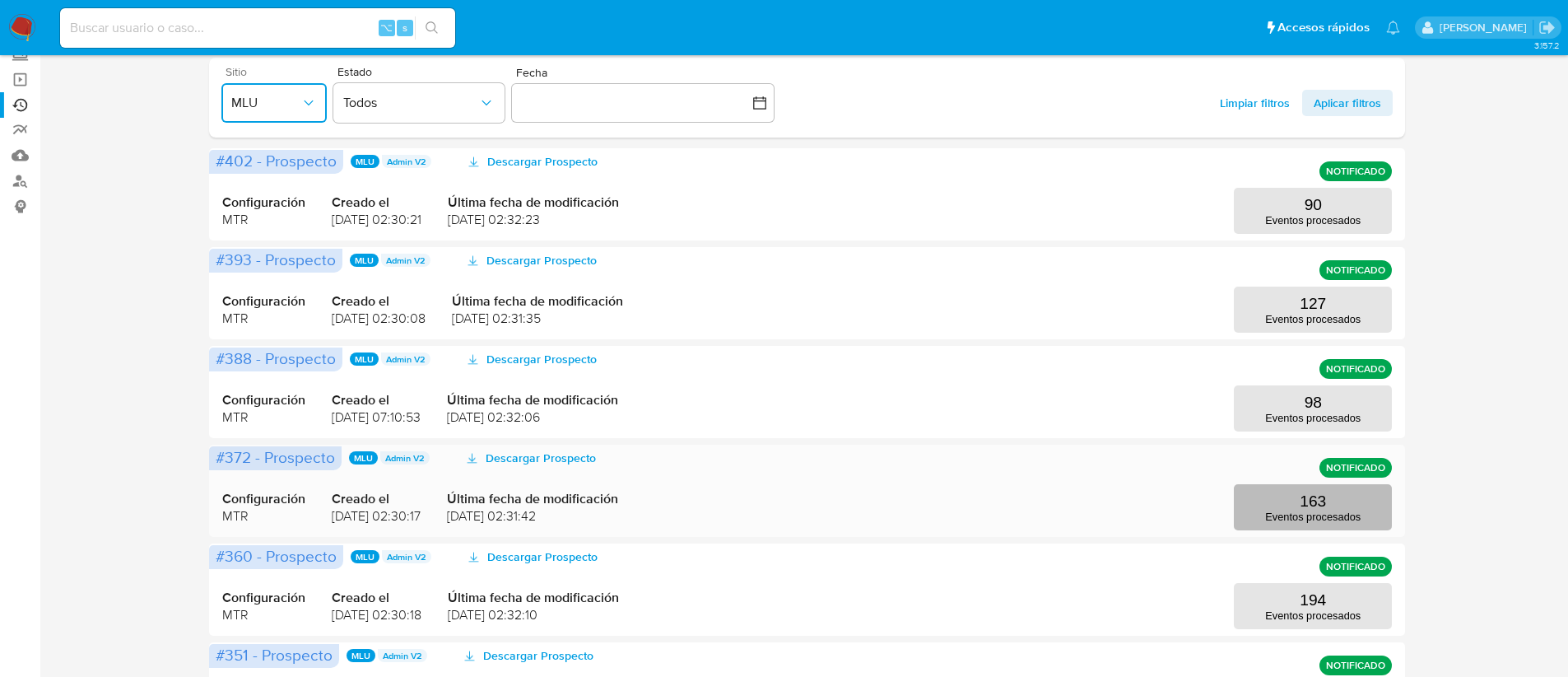
click at [1312, 506] on p "163" at bounding box center [1312, 501] width 27 height 18
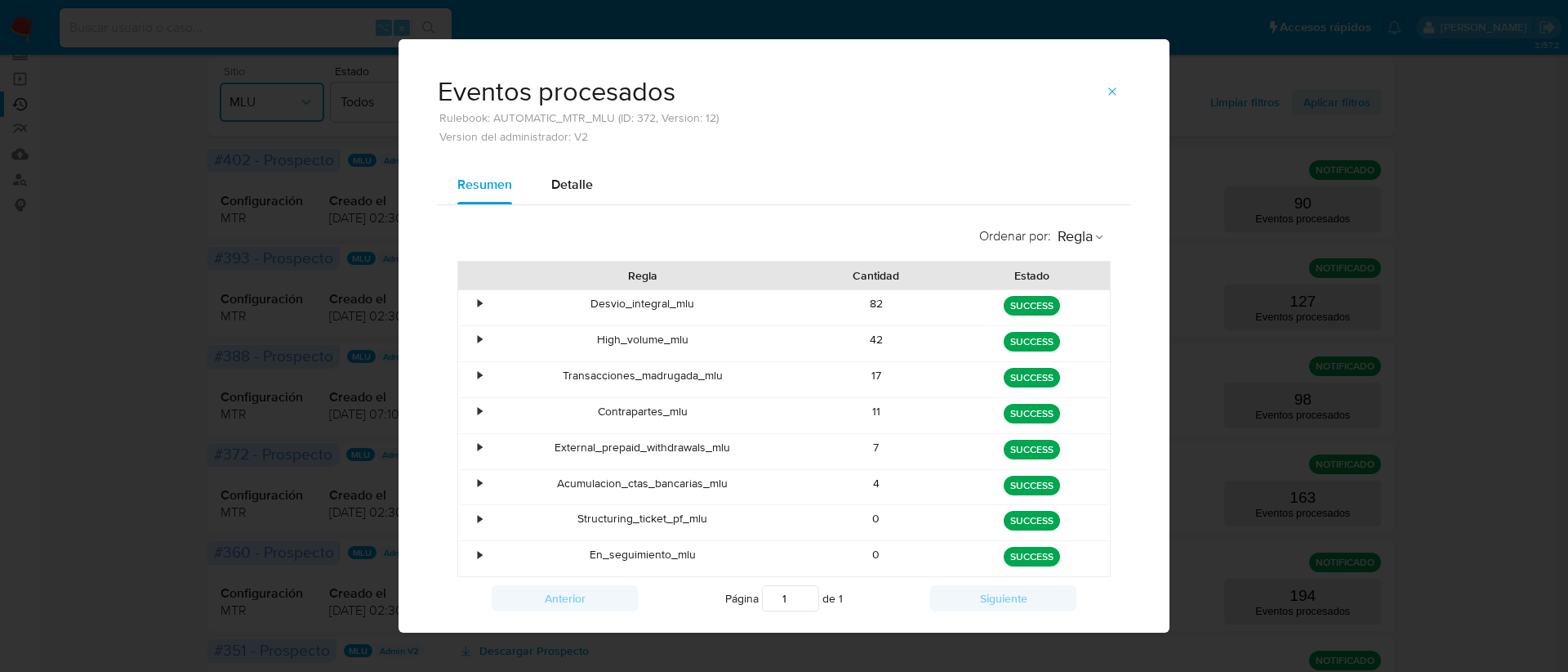
click at [1098, 96] on button "button" at bounding box center [1112, 91] width 36 height 26
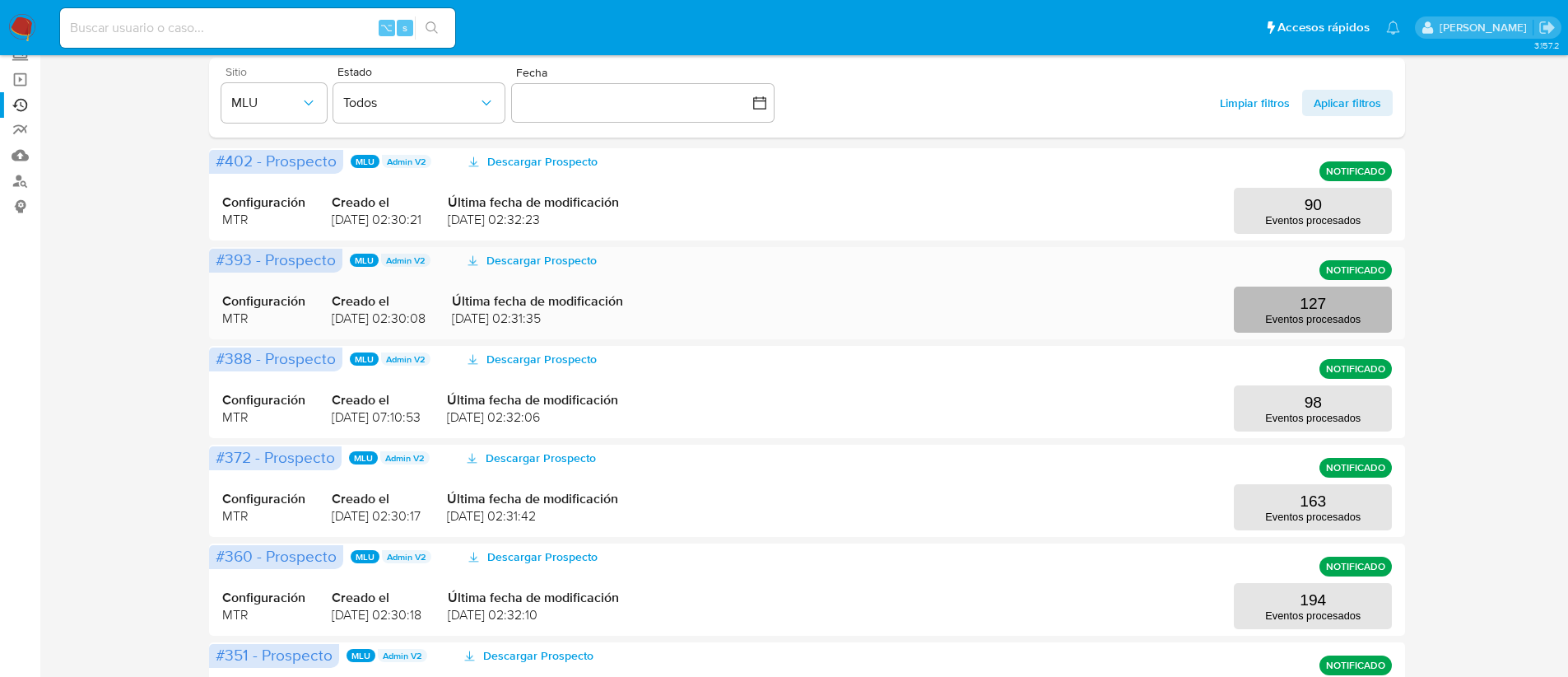
click at [1333, 317] on p "Eventos procesados" at bounding box center [1312, 319] width 95 height 12
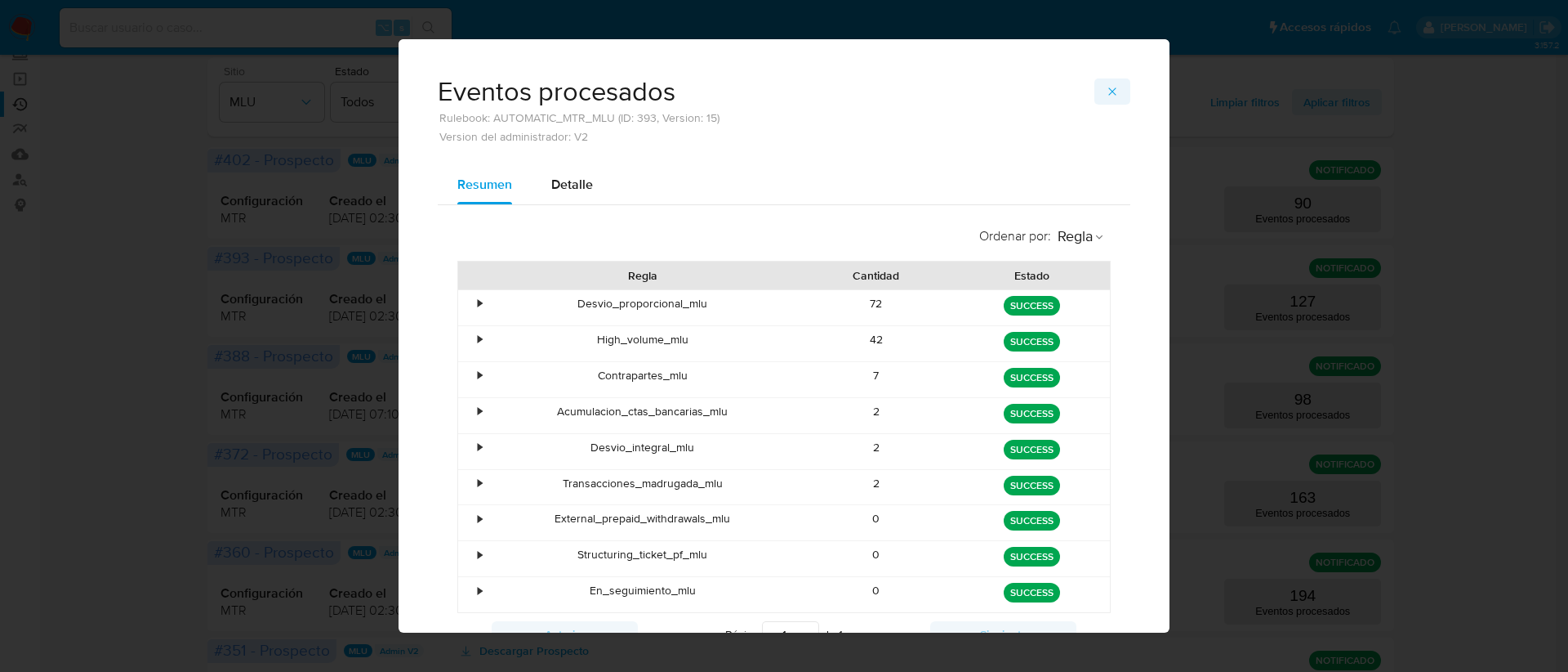
click at [1110, 89] on icon "button" at bounding box center [1112, 91] width 13 height 13
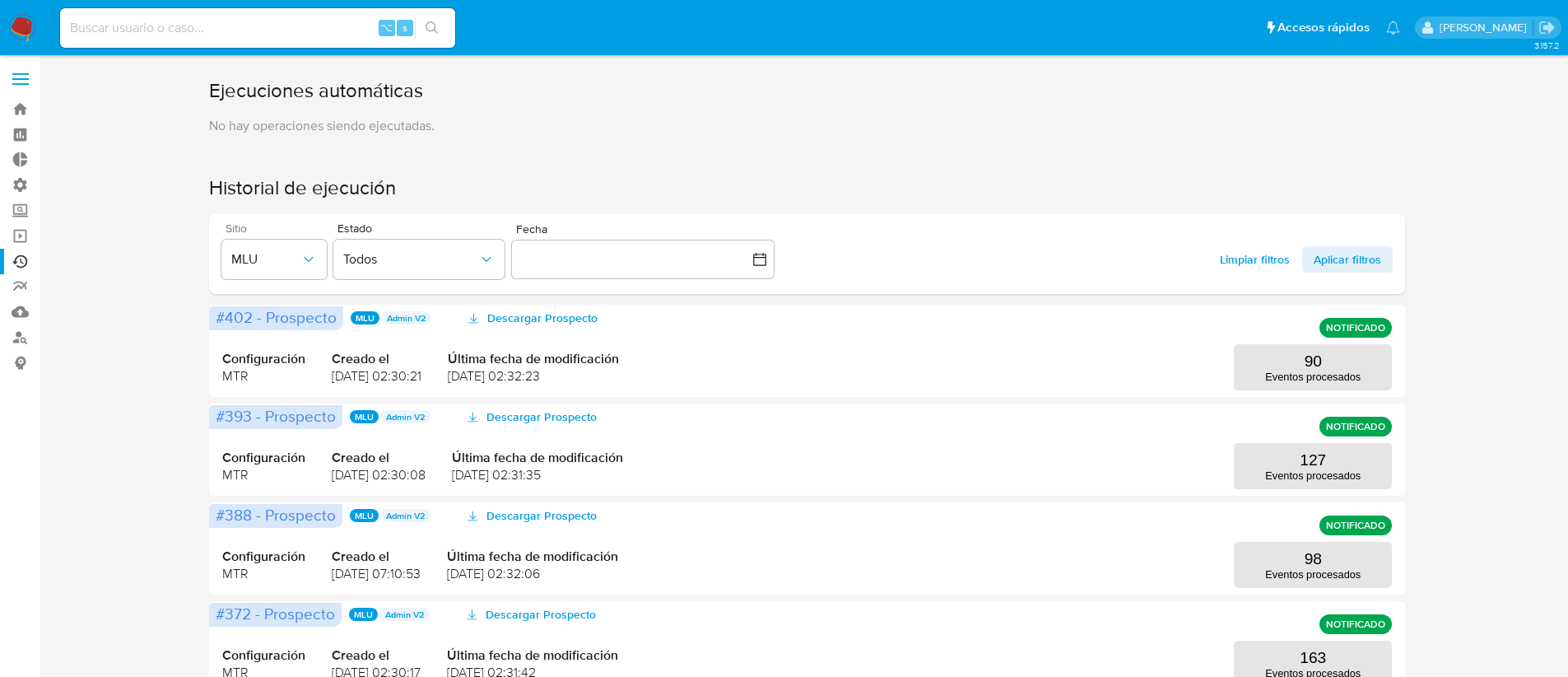
scroll to position [0, 0]
